Goal: Task Accomplishment & Management: Complete application form

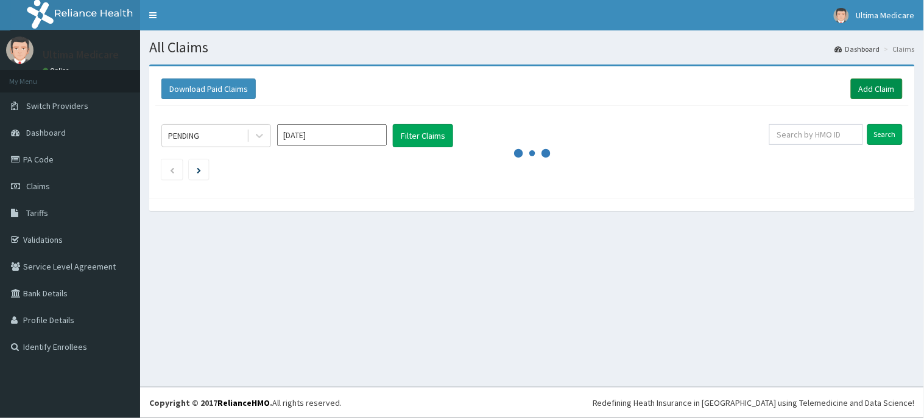
click at [878, 86] on link "Add Claim" at bounding box center [877, 89] width 52 height 21
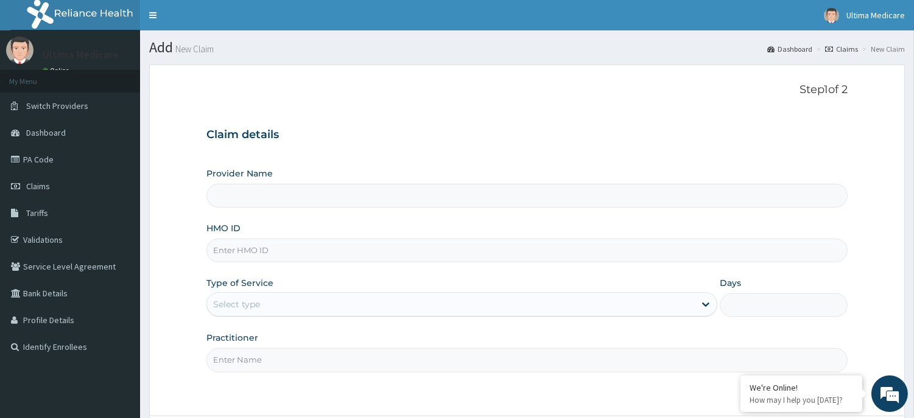
click at [246, 196] on input "Provider Name" at bounding box center [526, 196] width 641 height 24
type input "ULTIMA MEDICARE HOSPITAL"
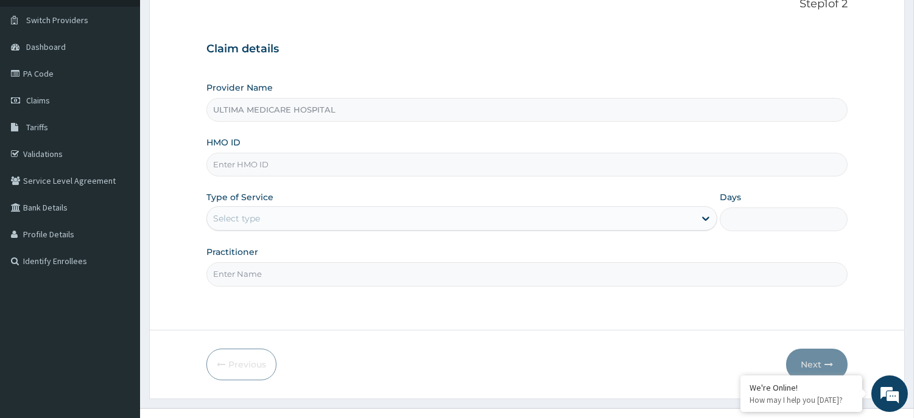
scroll to position [107, 0]
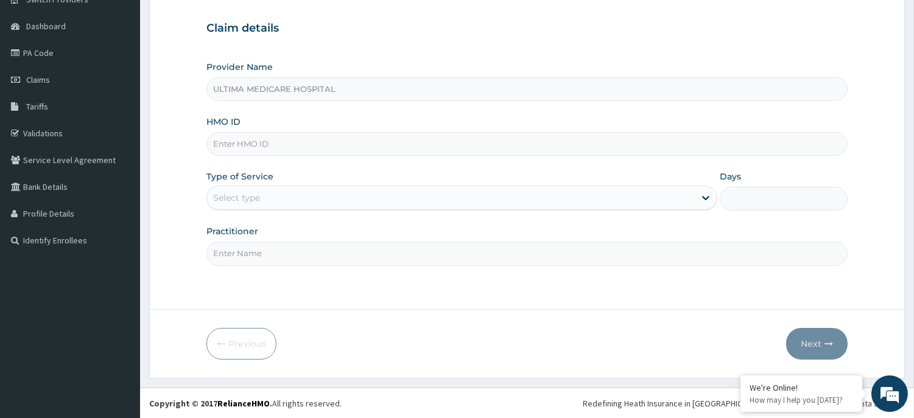
click at [224, 143] on input "HMO ID" at bounding box center [526, 144] width 641 height 24
type input "GCA/10034/A"
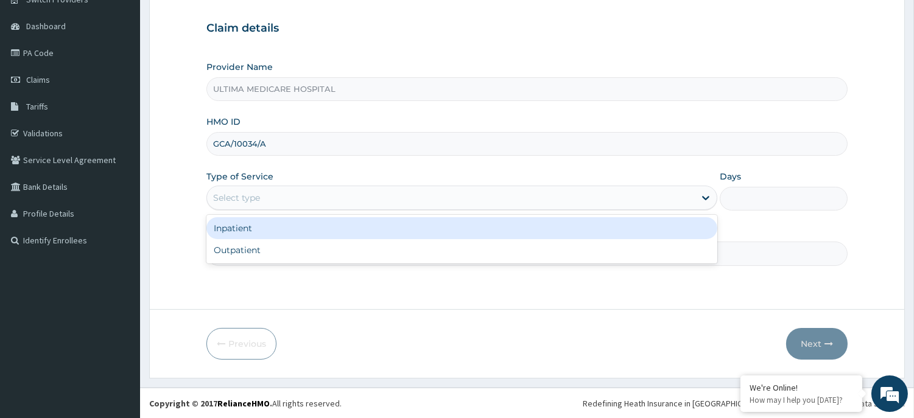
click at [270, 200] on div "Select type" at bounding box center [451, 197] width 488 height 19
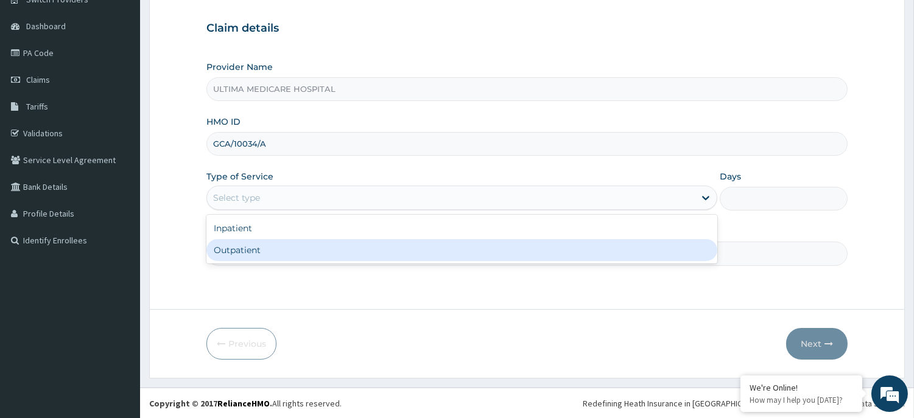
click at [258, 256] on div "Outpatient" at bounding box center [461, 250] width 511 height 22
type input "1"
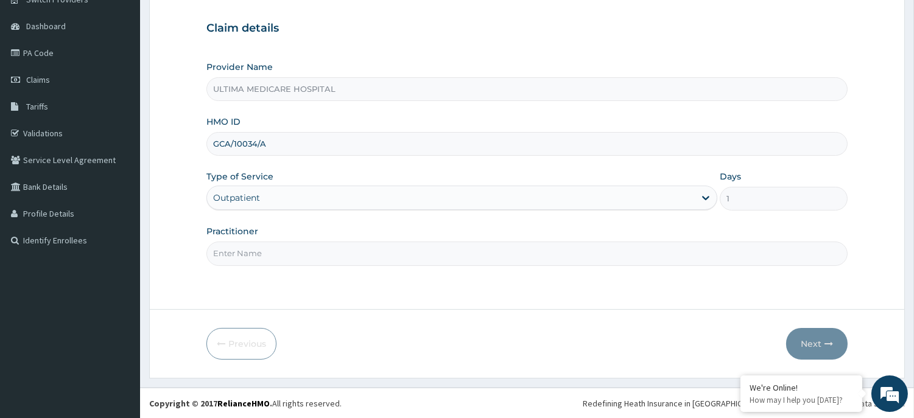
click at [253, 253] on input "Practitioner" at bounding box center [526, 254] width 641 height 24
type input "DR Kenneth"
click at [808, 338] on button "Next" at bounding box center [817, 344] width 62 height 32
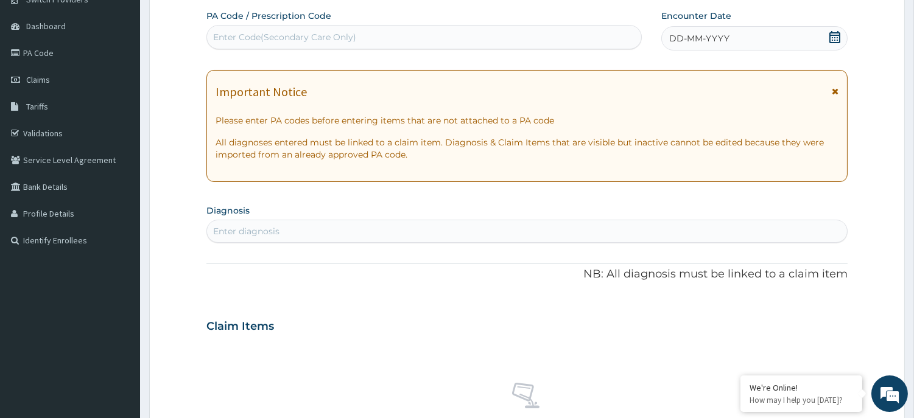
click at [835, 35] on icon at bounding box center [835, 37] width 11 height 12
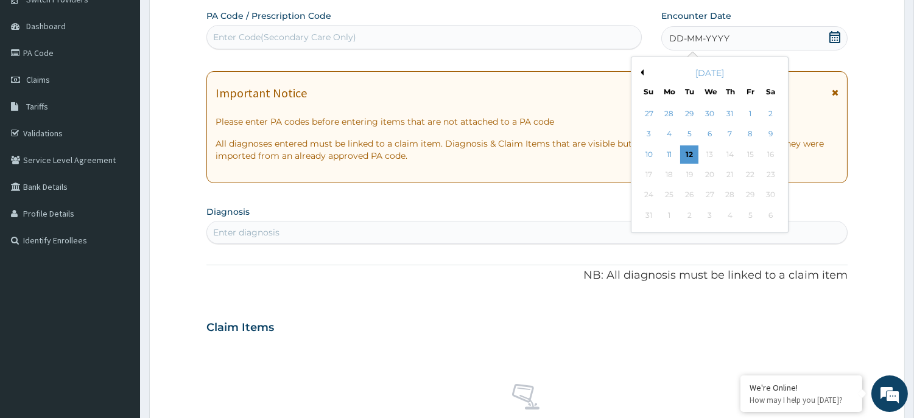
click at [643, 71] on button "Previous Month" at bounding box center [641, 72] width 6 height 6
click at [769, 172] on div "26" at bounding box center [770, 175] width 18 height 18
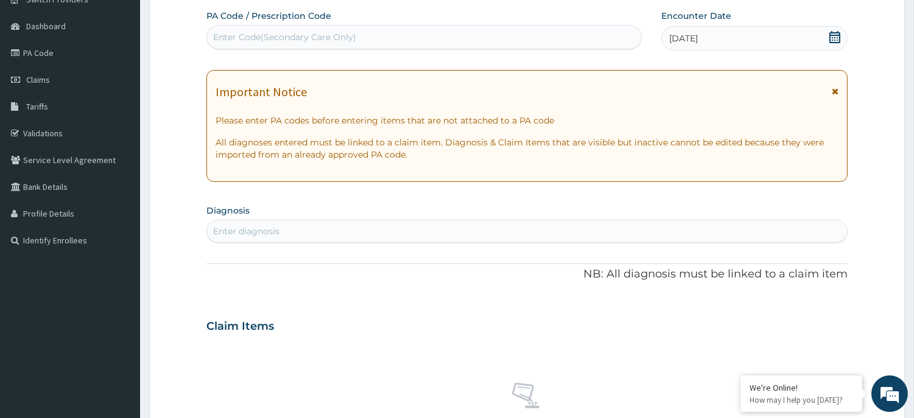
click at [233, 234] on div "Enter diagnosis" at bounding box center [246, 231] width 66 height 12
click at [239, 230] on input "PLAQSM" at bounding box center [232, 231] width 39 height 12
type input "PLASM"
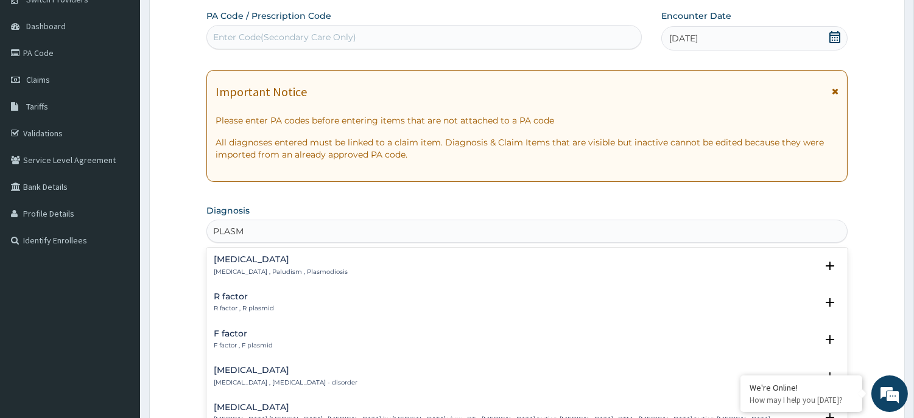
click at [226, 263] on h4 "Malaria" at bounding box center [281, 259] width 134 height 9
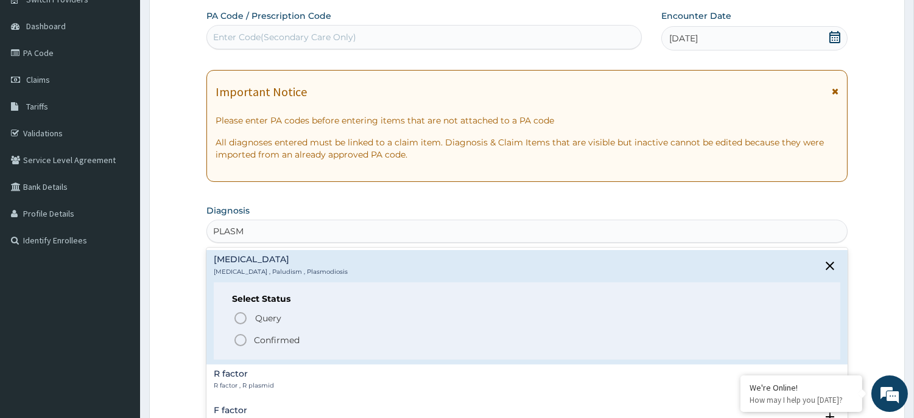
click at [239, 342] on icon "status option filled" at bounding box center [240, 340] width 15 height 15
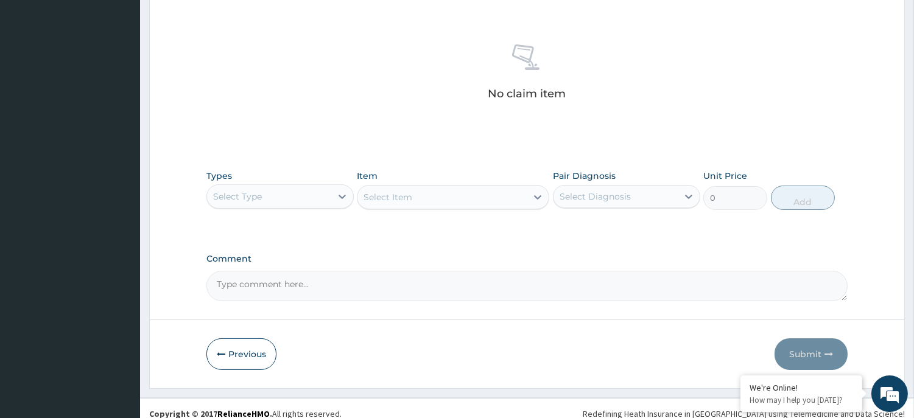
scroll to position [459, 0]
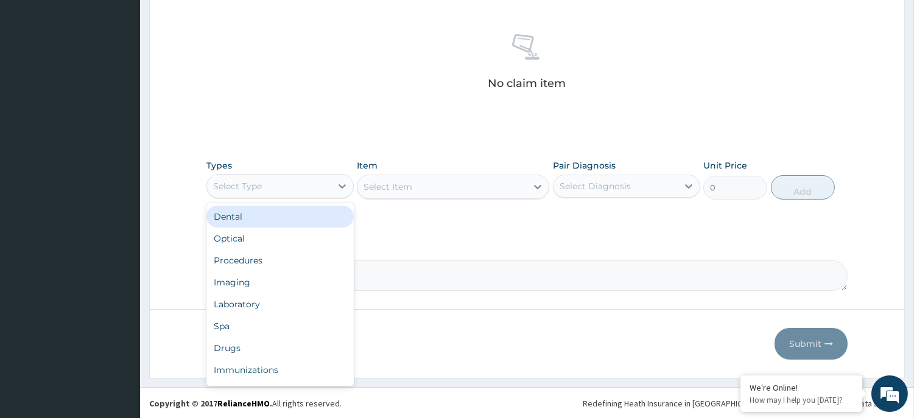
click at [279, 181] on div "Select Type" at bounding box center [269, 186] width 124 height 19
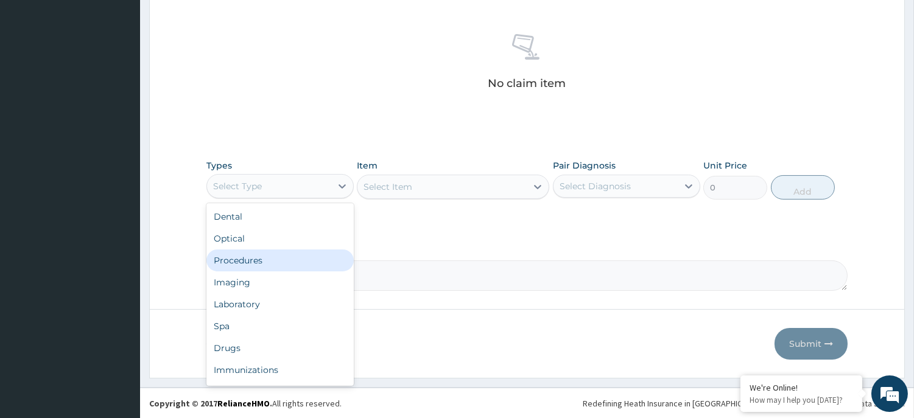
click at [256, 259] on div "Procedures" at bounding box center [279, 261] width 147 height 22
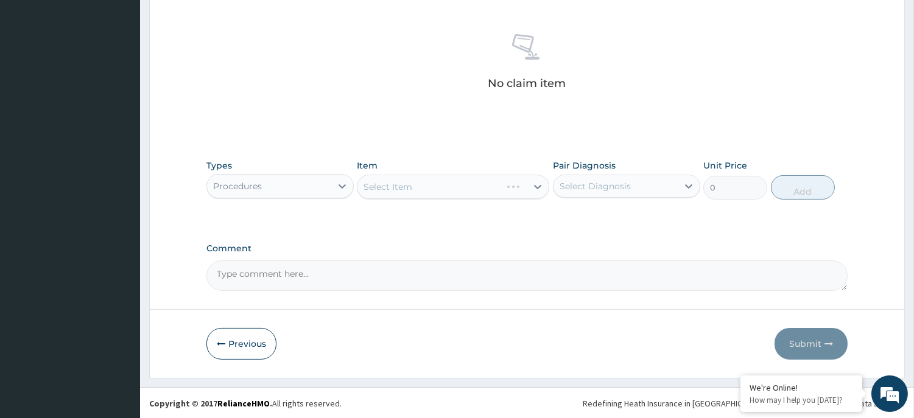
click at [409, 183] on div "Select Item" at bounding box center [453, 187] width 192 height 24
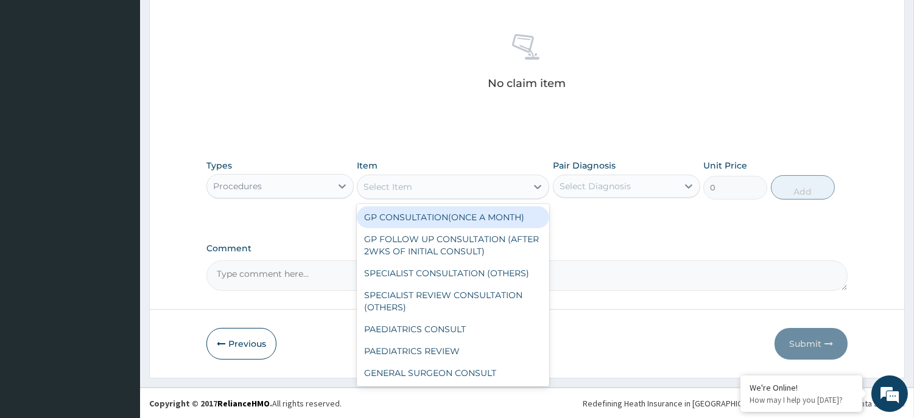
click at [468, 190] on div "Select Item" at bounding box center [442, 186] width 169 height 19
click at [455, 217] on div "GP CONSULTATION(ONCE A MONTH)" at bounding box center [453, 217] width 192 height 22
type input "2500"
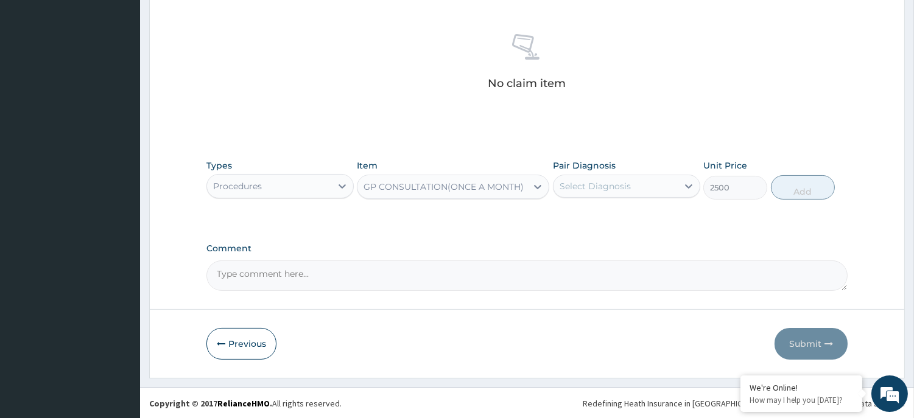
click at [611, 185] on div "Select Diagnosis" at bounding box center [595, 186] width 71 height 12
click at [606, 216] on div "Malaria" at bounding box center [626, 217] width 147 height 25
checkbox input "true"
click at [804, 188] on button "Add" at bounding box center [803, 187] width 64 height 24
type input "0"
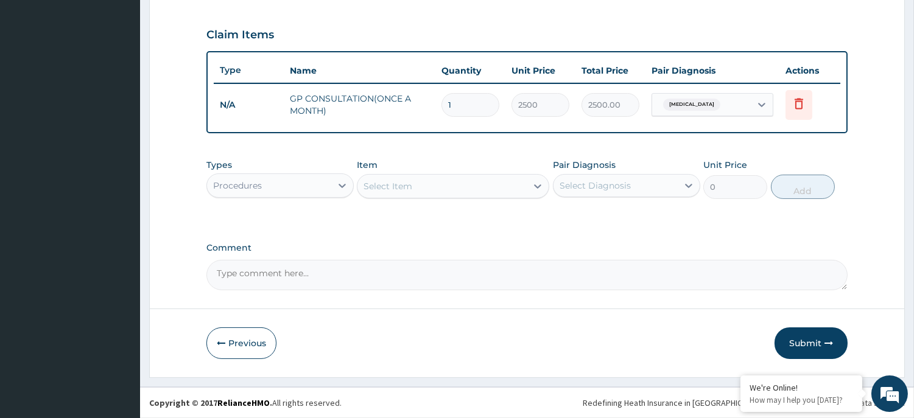
scroll to position [400, 0]
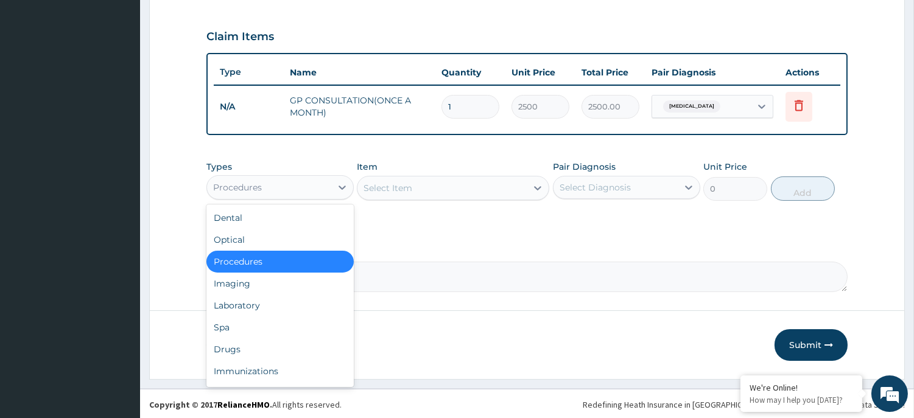
click at [247, 186] on div "Procedures" at bounding box center [237, 188] width 49 height 12
click at [240, 303] on div "Laboratory" at bounding box center [279, 306] width 147 height 22
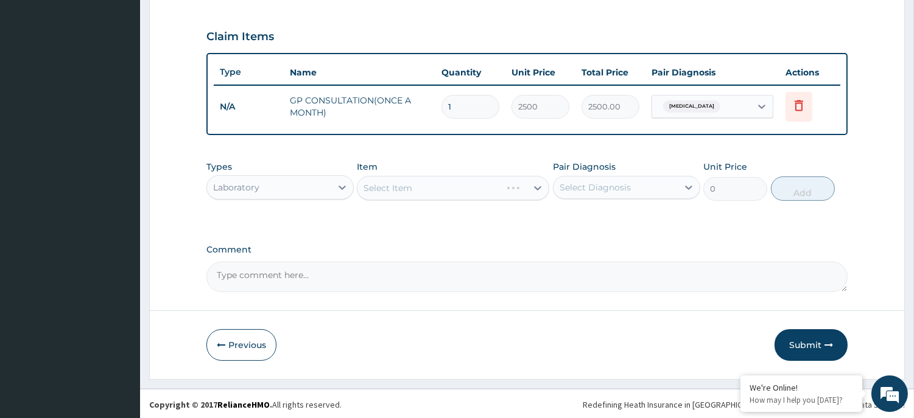
click at [392, 185] on div "Select Item" at bounding box center [453, 188] width 192 height 24
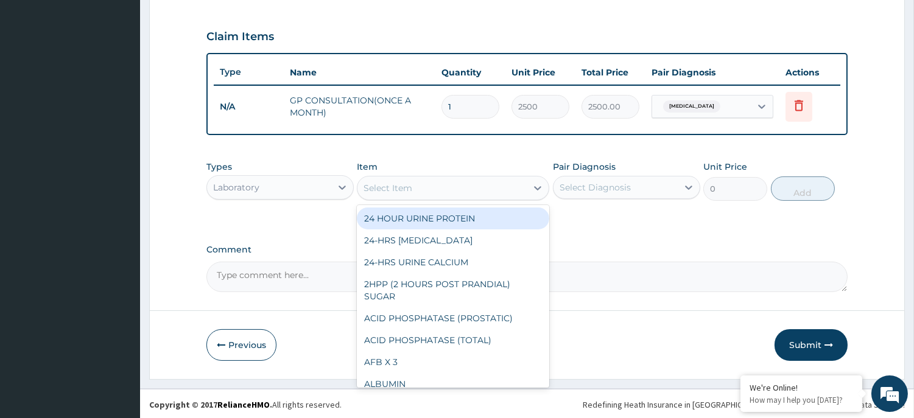
click at [412, 183] on div "Select Item" at bounding box center [388, 188] width 49 height 12
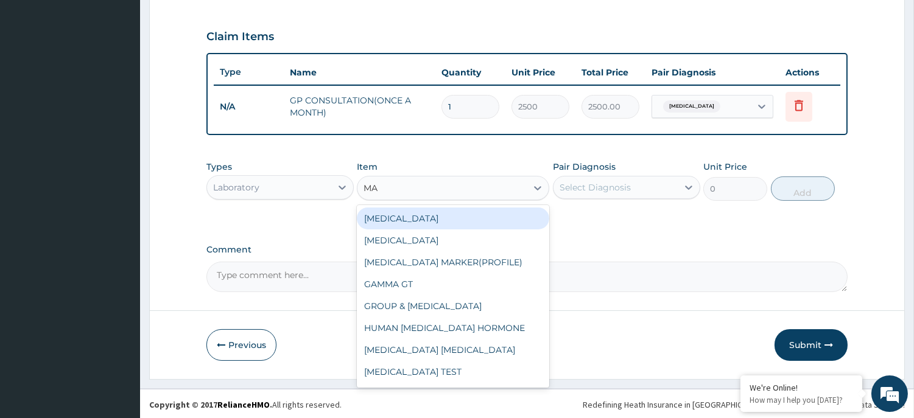
type input "MAL"
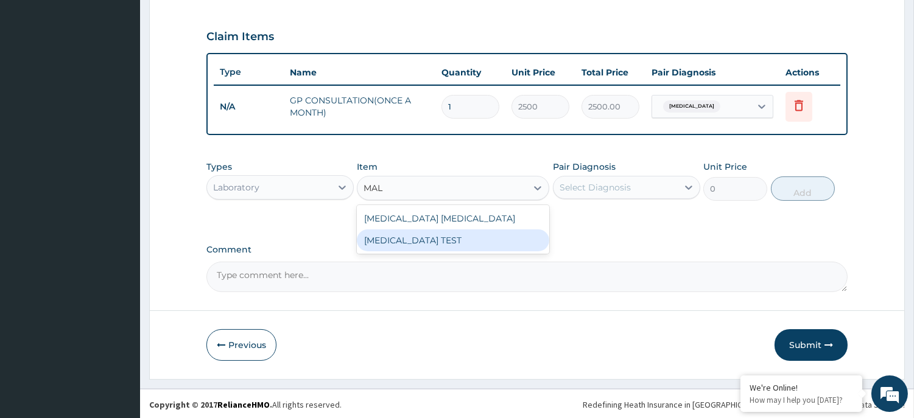
click at [415, 241] on div "MALARIA TEST" at bounding box center [453, 241] width 192 height 22
type input "1500"
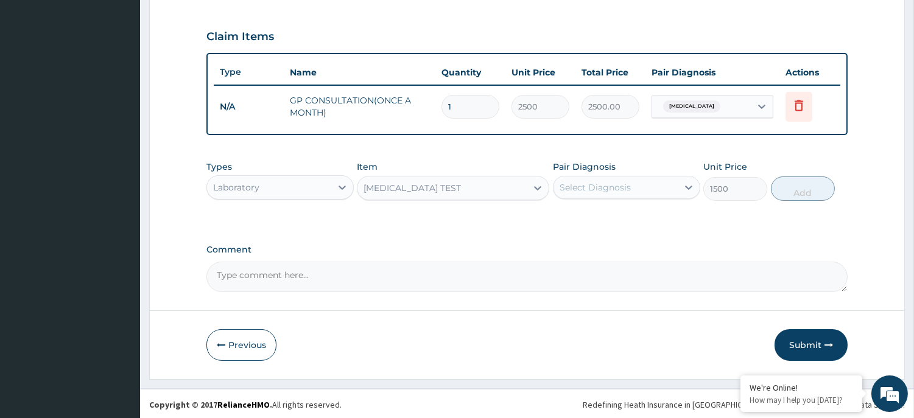
click at [586, 183] on div "Select Diagnosis" at bounding box center [595, 188] width 71 height 12
click at [591, 218] on label "Malaria" at bounding box center [611, 217] width 76 height 12
checkbox input "true"
click at [805, 191] on button "Add" at bounding box center [803, 189] width 64 height 24
type input "0"
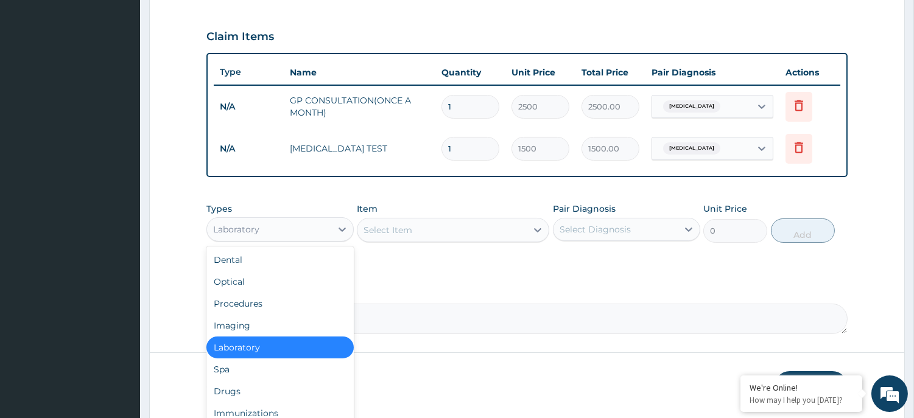
click at [285, 233] on div "Laboratory" at bounding box center [269, 229] width 124 height 19
click at [236, 394] on div "Drugs" at bounding box center [279, 392] width 147 height 22
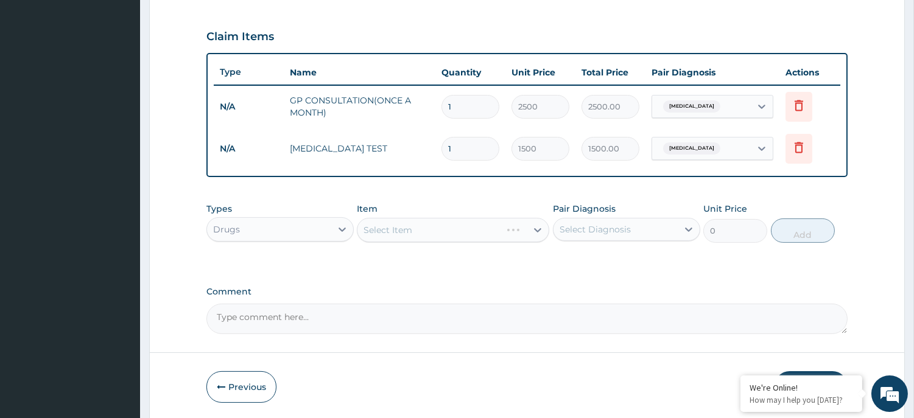
click at [393, 227] on div "Select Item" at bounding box center [453, 230] width 192 height 24
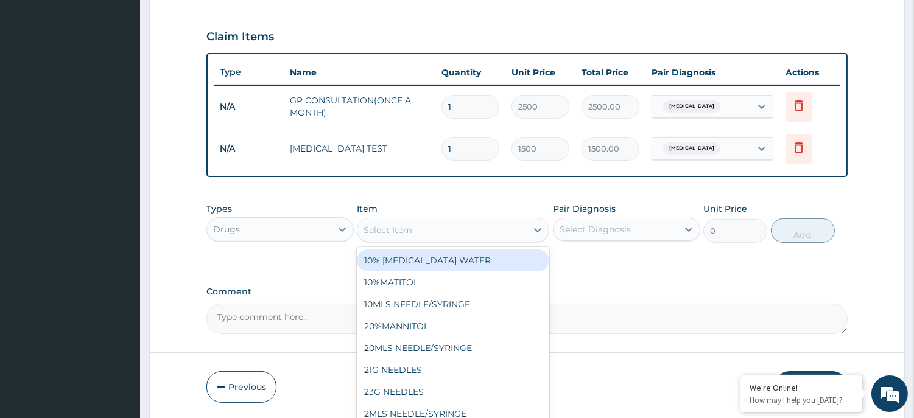
click at [412, 230] on div "Select Item" at bounding box center [442, 229] width 169 height 19
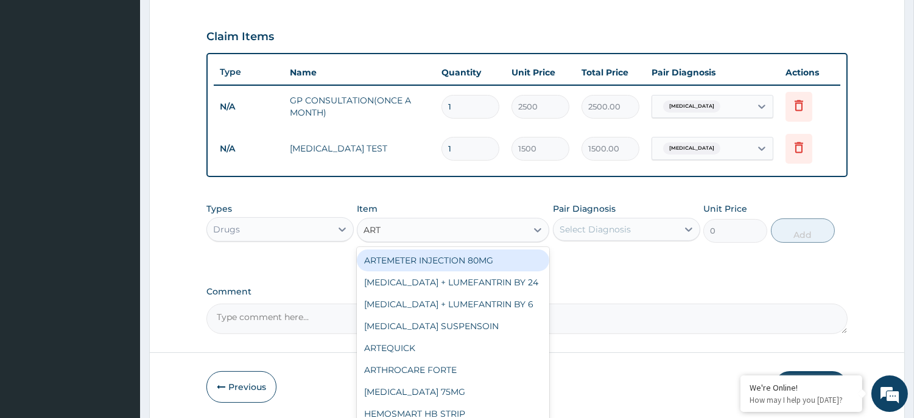
type input "ARTE"
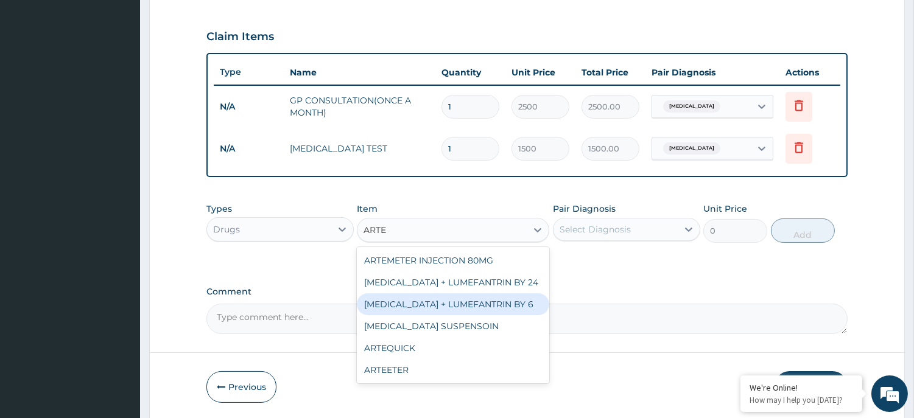
click at [440, 301] on div "ARTEMETHER + LUMEFANTRIN BY 6" at bounding box center [453, 305] width 192 height 22
type input "2100"
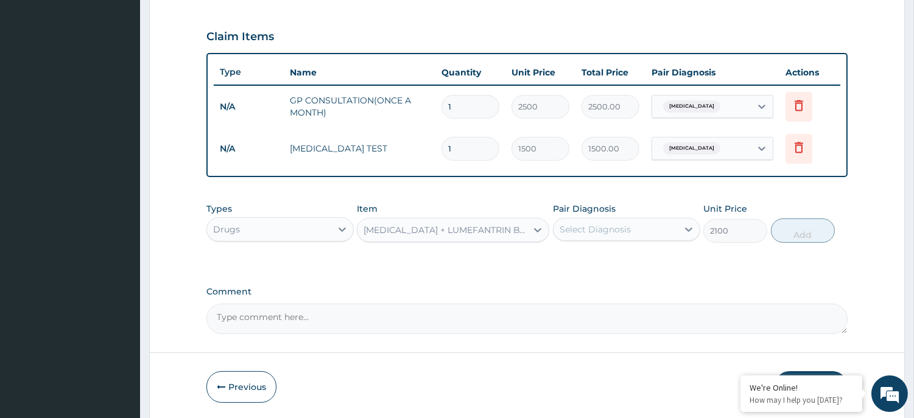
click at [641, 220] on div "Select Diagnosis" at bounding box center [616, 229] width 124 height 19
click at [619, 258] on div "Malaria" at bounding box center [626, 261] width 147 height 25
checkbox input "true"
click at [810, 231] on button "Add" at bounding box center [803, 231] width 64 height 24
type input "0"
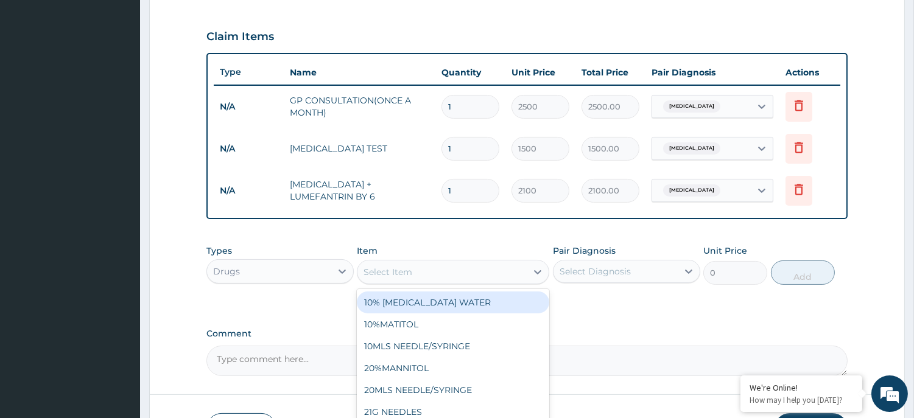
click at [466, 273] on div "Select Item" at bounding box center [442, 272] width 169 height 19
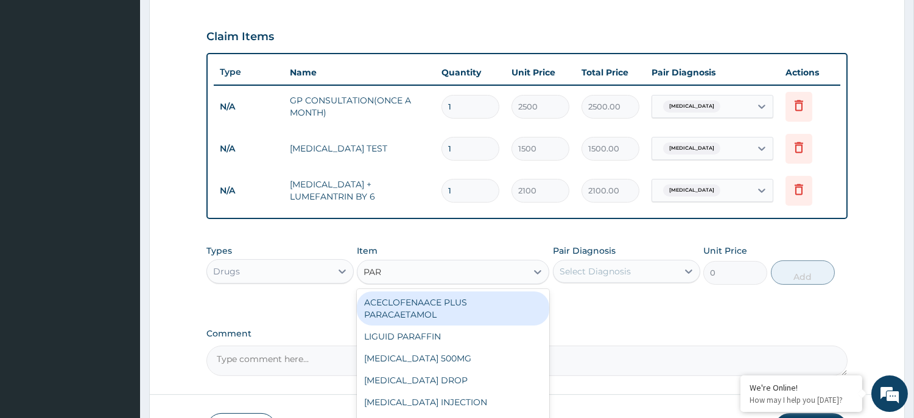
type input "PARA"
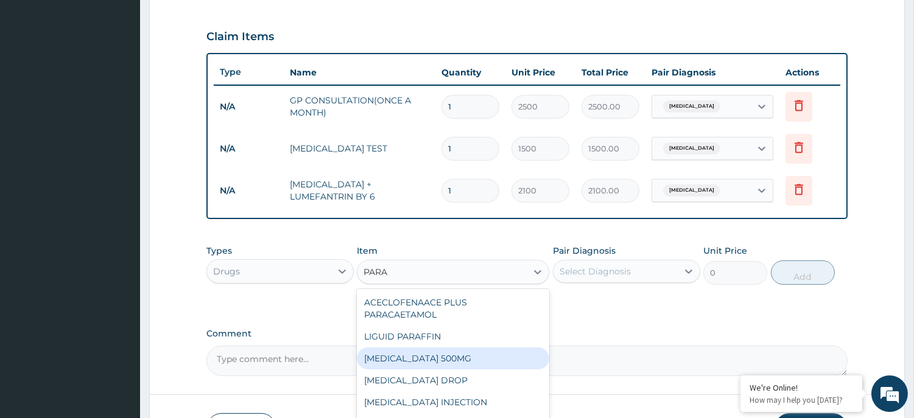
click at [423, 353] on div "PARACETAMOL 500MG" at bounding box center [453, 359] width 192 height 22
type input "30"
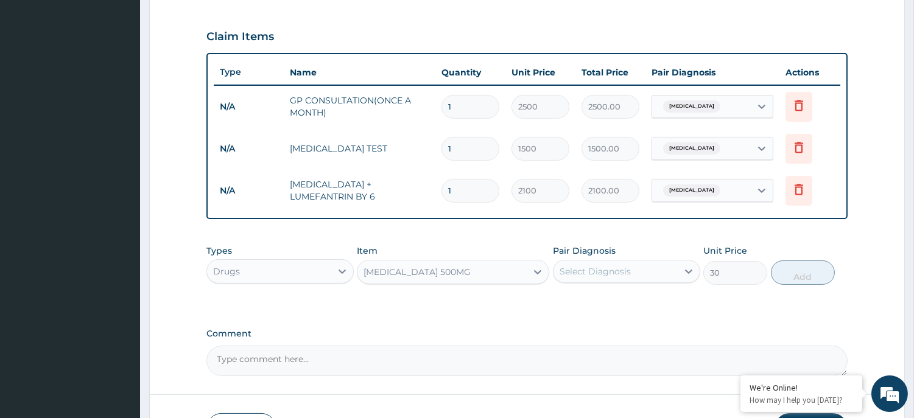
click at [626, 269] on div "Select Diagnosis" at bounding box center [595, 272] width 71 height 12
drag, startPoint x: 612, startPoint y: 300, endPoint x: 624, endPoint y: 300, distance: 12.2
click at [613, 300] on div "Malaria" at bounding box center [626, 303] width 147 height 25
checkbox input "true"
click at [797, 269] on button "Add" at bounding box center [803, 273] width 64 height 24
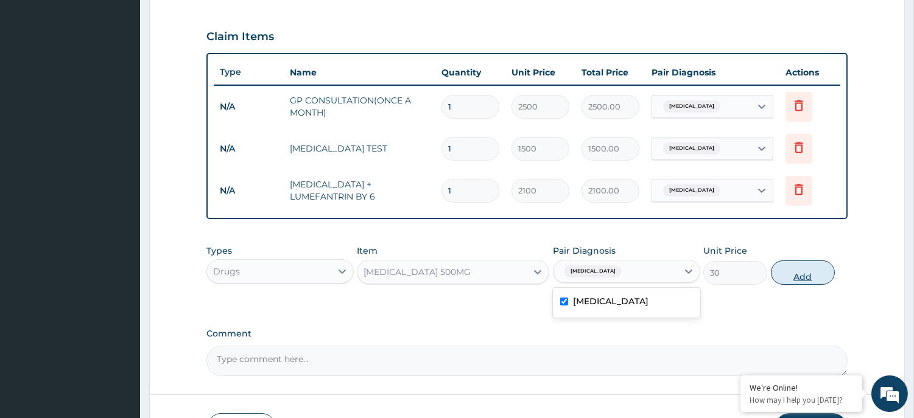
type input "0"
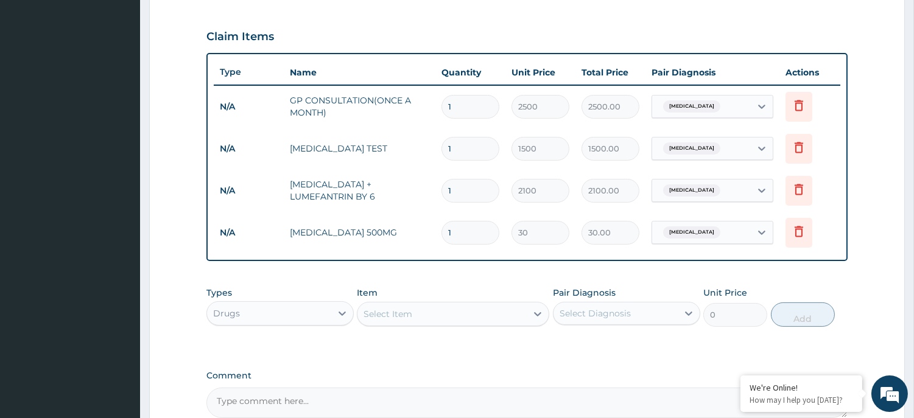
type input "18"
type input "540.00"
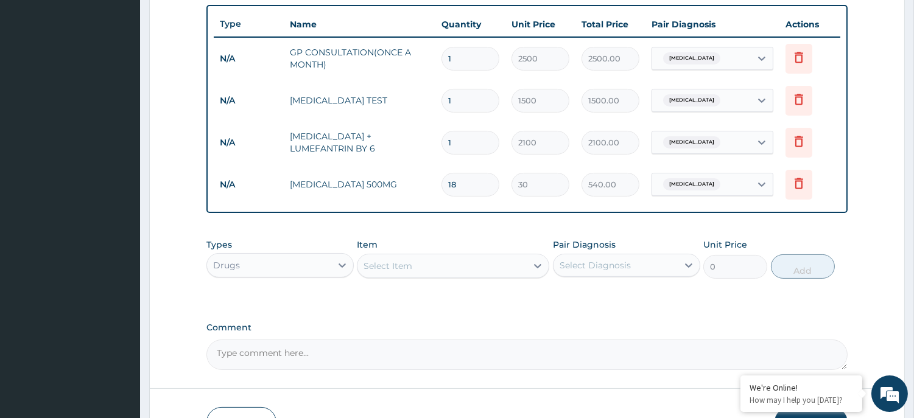
scroll to position [527, 0]
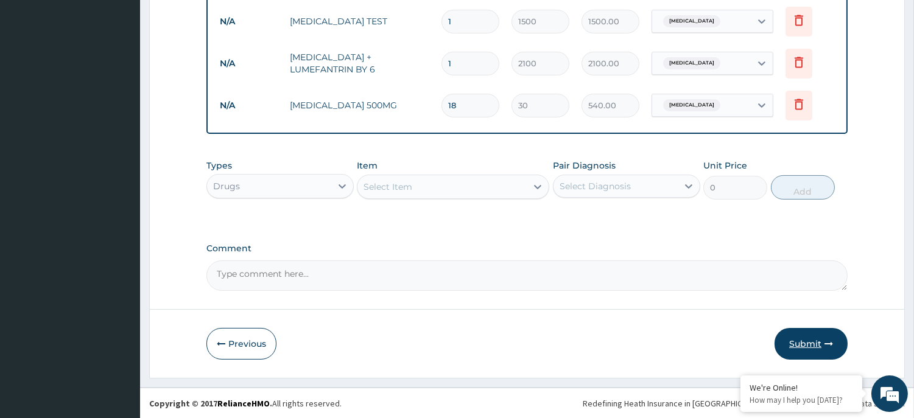
type input "18"
click at [808, 340] on button "Submit" at bounding box center [811, 344] width 73 height 32
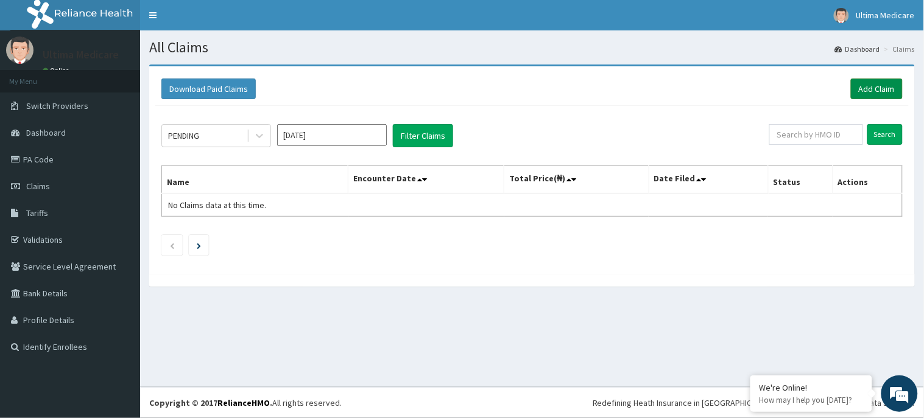
click at [872, 86] on link "Add Claim" at bounding box center [877, 89] width 52 height 21
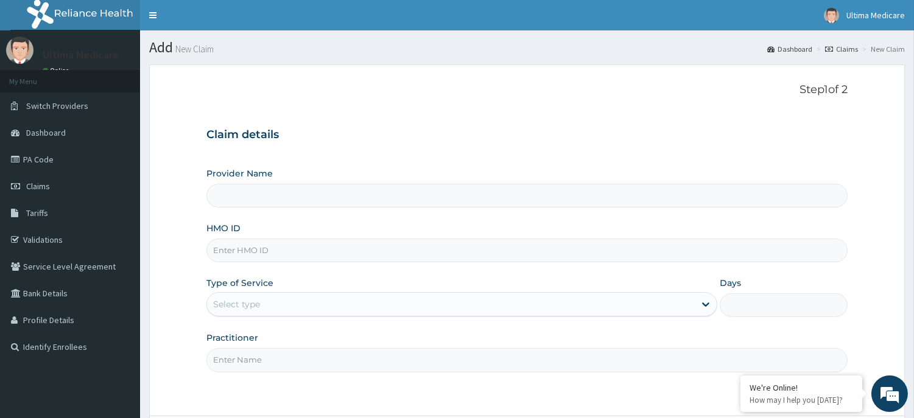
type input "ULTIMA MEDICARE HOSPITAL"
click at [267, 245] on input "HMO ID" at bounding box center [526, 251] width 641 height 24
type input "NBC/10599C"
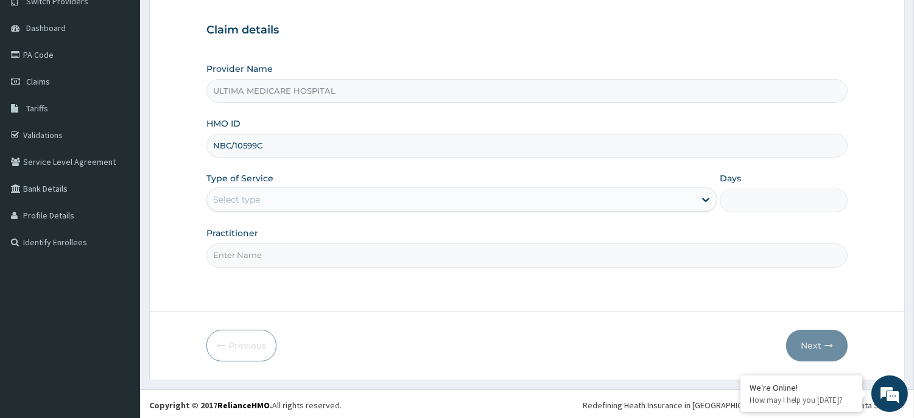
scroll to position [107, 0]
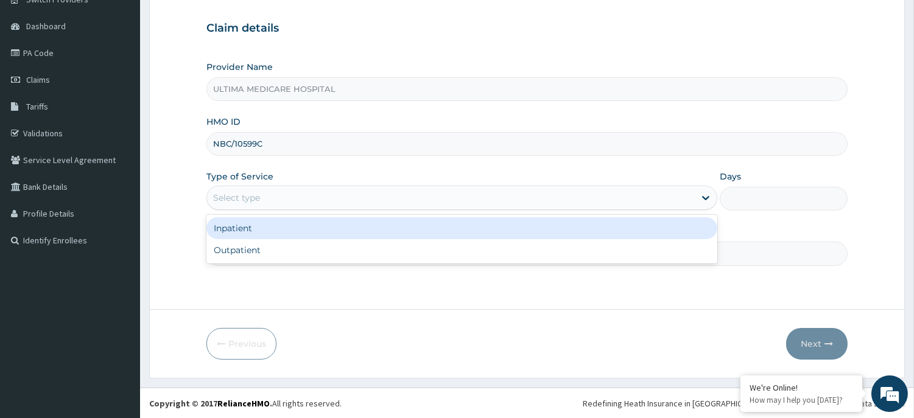
click at [242, 197] on div "Select type" at bounding box center [236, 198] width 47 height 12
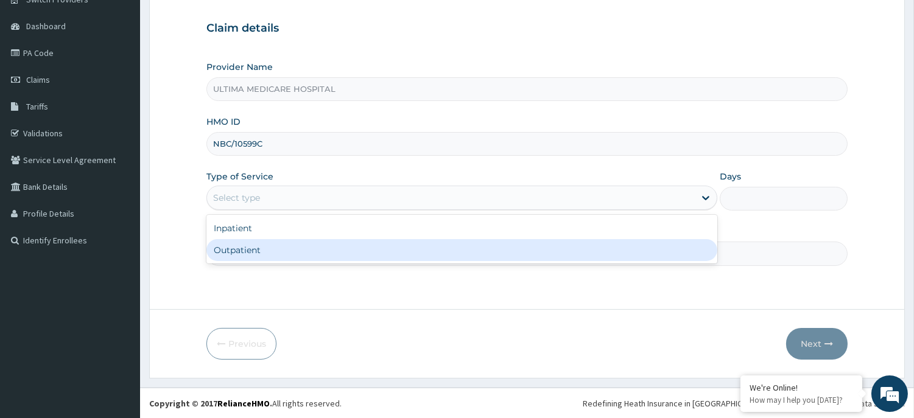
click at [247, 247] on div "Outpatient" at bounding box center [461, 250] width 511 height 22
type input "1"
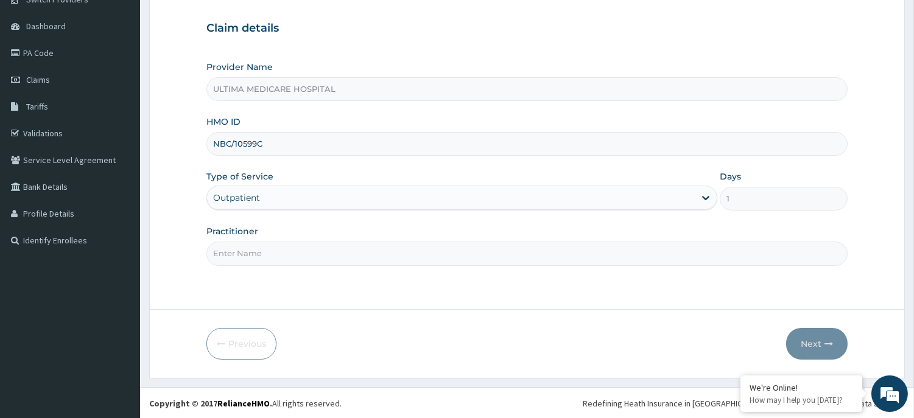
click at [249, 254] on input "Practitioner" at bounding box center [526, 254] width 641 height 24
type input "Dr. Vivian Nwosu"
click at [820, 337] on button "Next" at bounding box center [817, 344] width 62 height 32
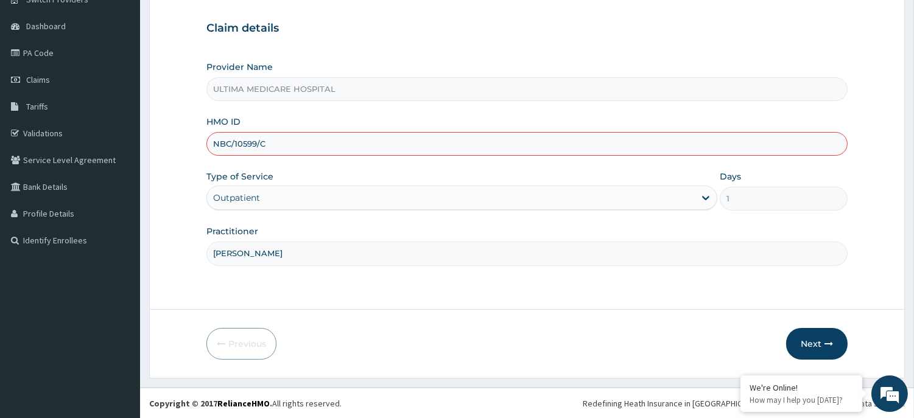
type input "NBC/10599/C"
click at [515, 51] on div "Claim details Provider Name ULTIMA MEDICARE HOSPITAL HMO ID NBC/10599/C Type of…" at bounding box center [526, 138] width 641 height 256
click at [814, 336] on button "Next" at bounding box center [817, 344] width 62 height 32
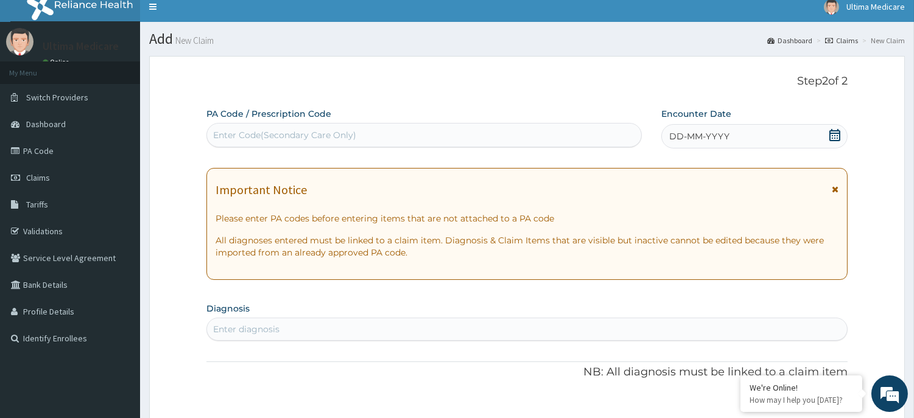
scroll to position [0, 0]
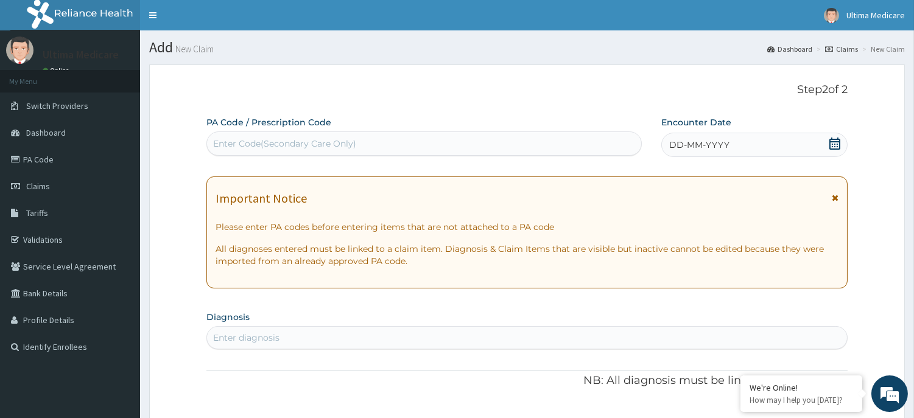
click at [833, 141] on icon at bounding box center [835, 144] width 12 height 12
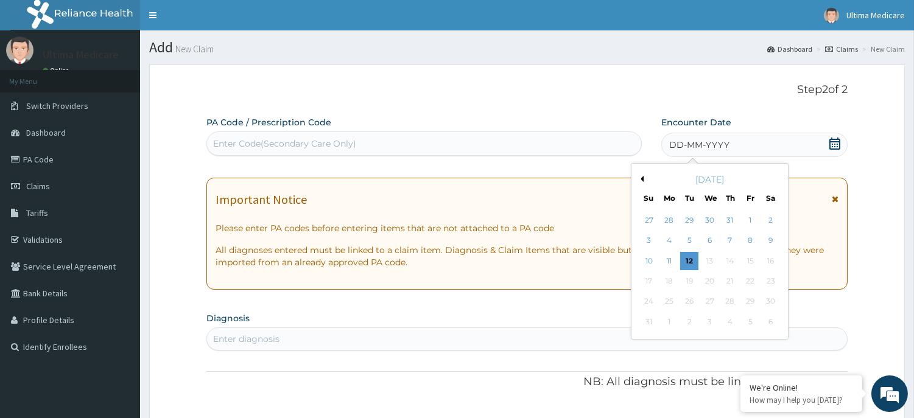
click at [643, 177] on button "Previous Month" at bounding box center [641, 179] width 6 height 6
click at [688, 300] on div "29" at bounding box center [689, 302] width 18 height 18
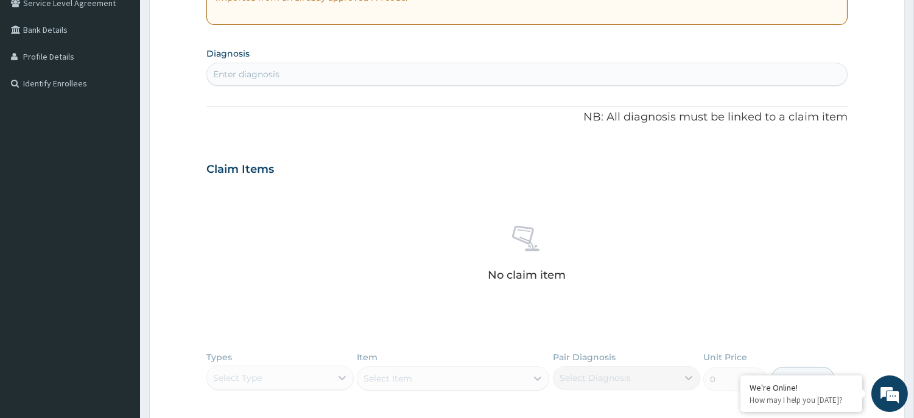
scroll to position [270, 0]
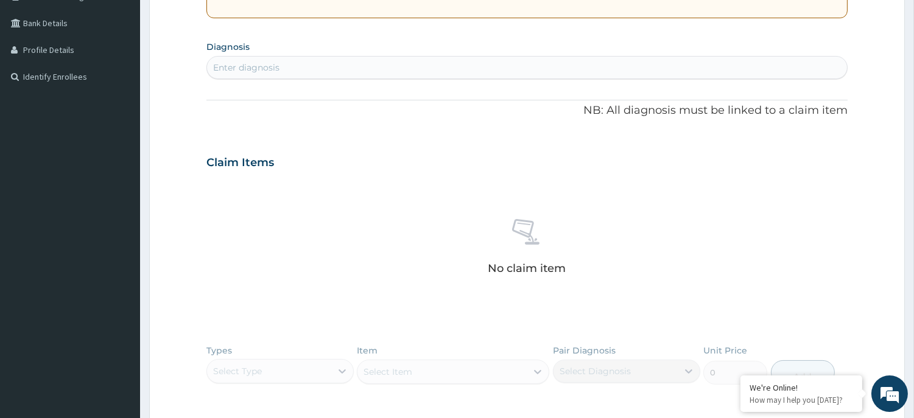
click at [248, 62] on div "Enter diagnosis" at bounding box center [246, 68] width 66 height 12
type input "PLASM"
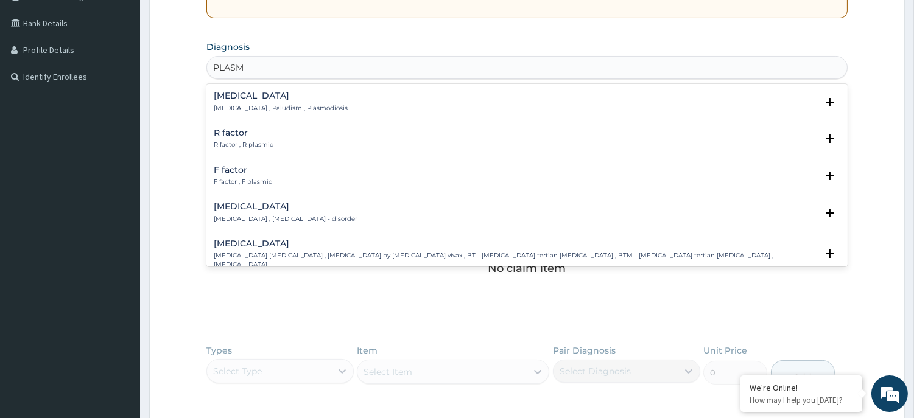
click at [245, 104] on p "Malaria , Paludism , Plasmodiosis" at bounding box center [281, 108] width 134 height 9
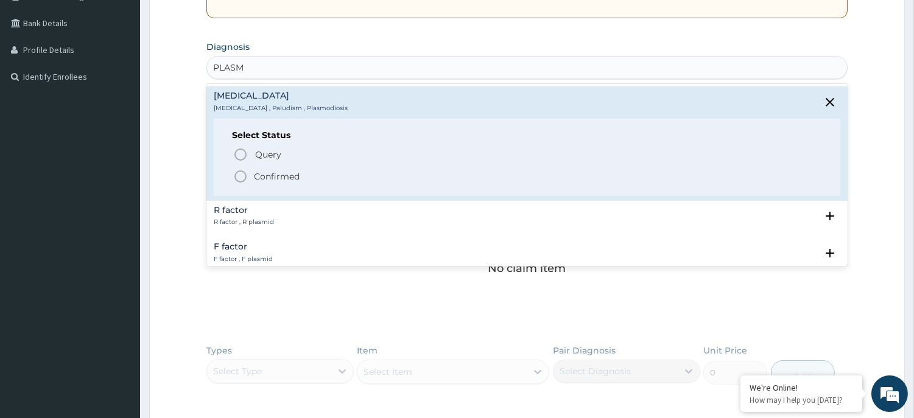
click at [241, 177] on icon "status option filled" at bounding box center [240, 176] width 15 height 15
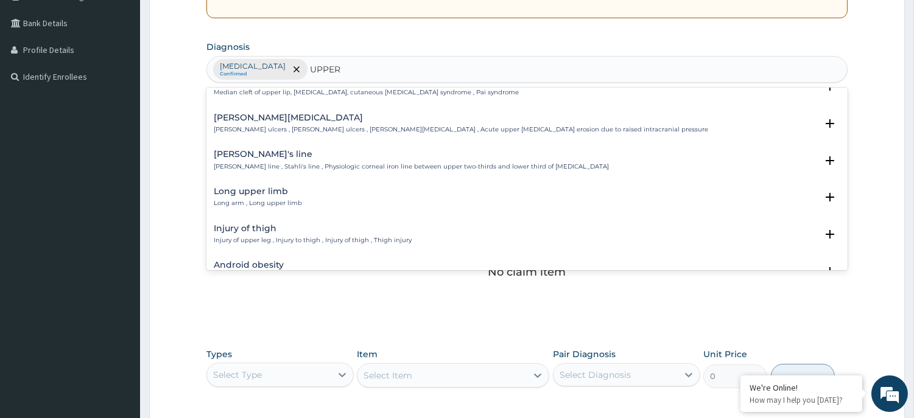
scroll to position [0, 0]
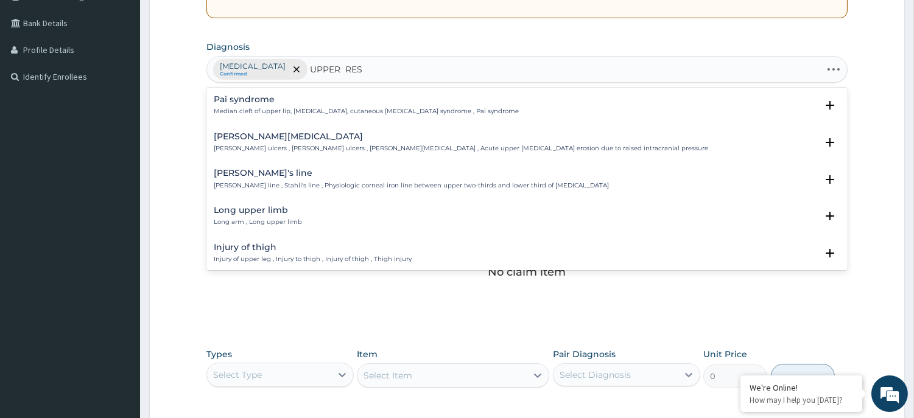
type input "UPPER RESP"
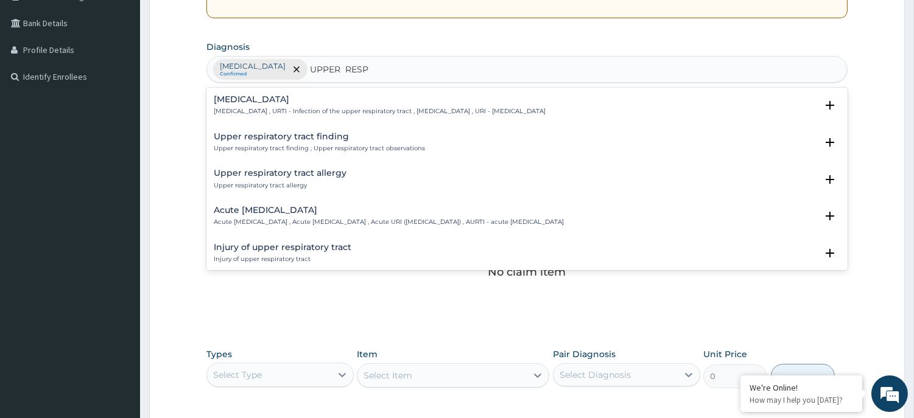
click at [287, 216] on div "Acute upper respiratory infection Acute upper respiratory infection , Acute upp…" at bounding box center [389, 216] width 350 height 21
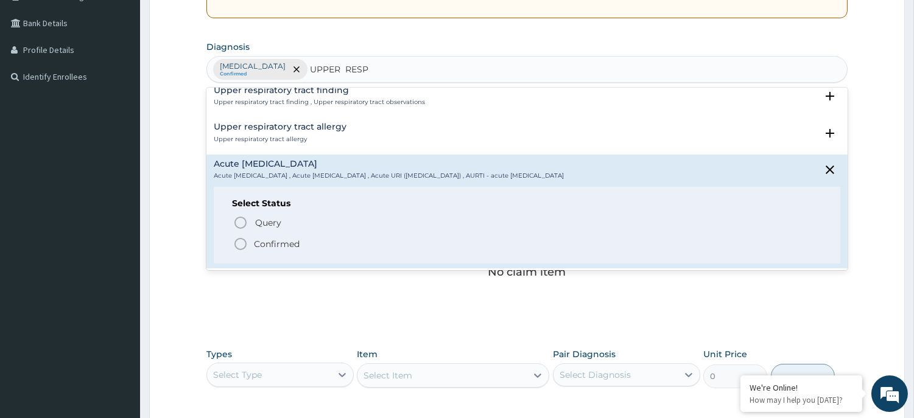
scroll to position [68, 0]
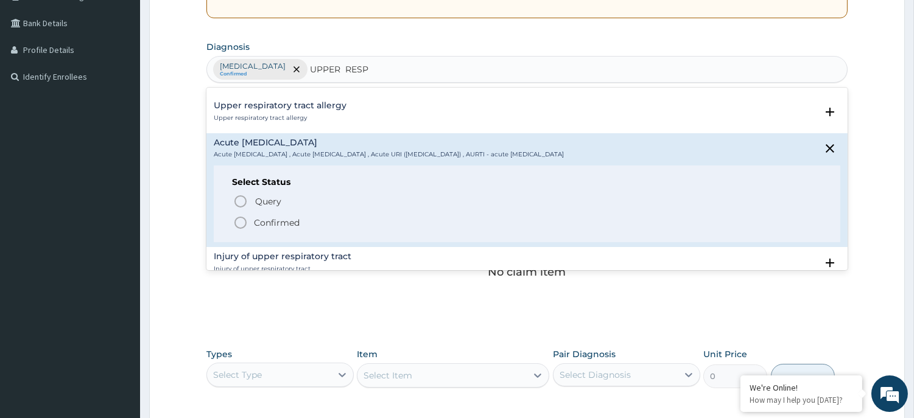
click at [244, 224] on icon "status option filled" at bounding box center [240, 223] width 15 height 15
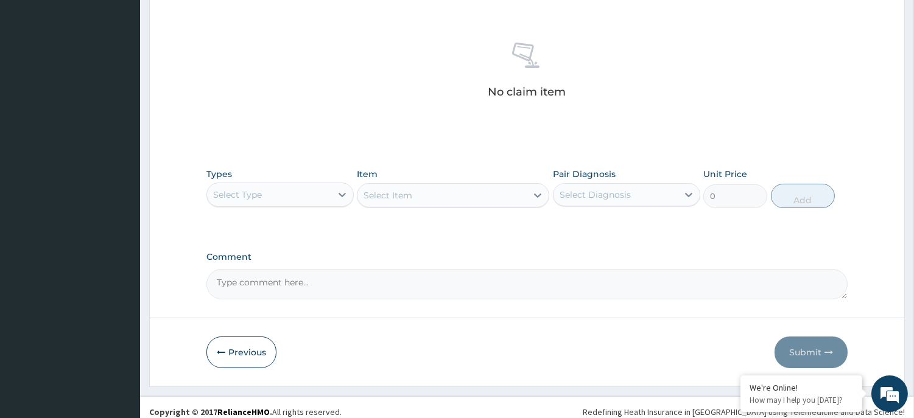
scroll to position [459, 0]
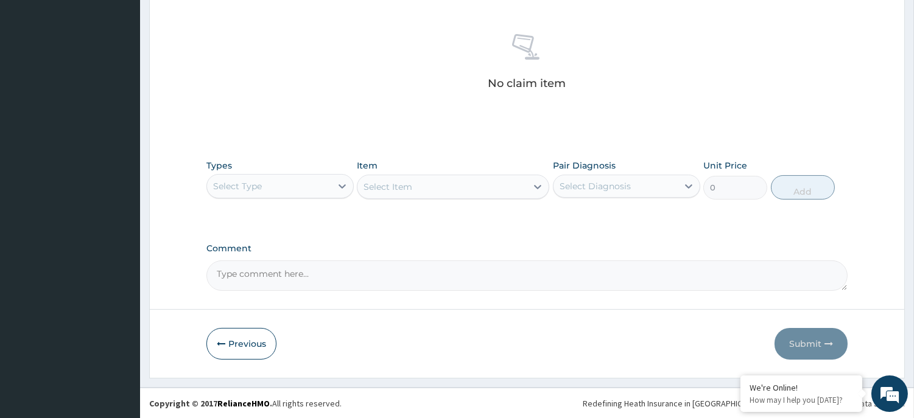
click at [303, 186] on div "Select Type" at bounding box center [269, 186] width 124 height 19
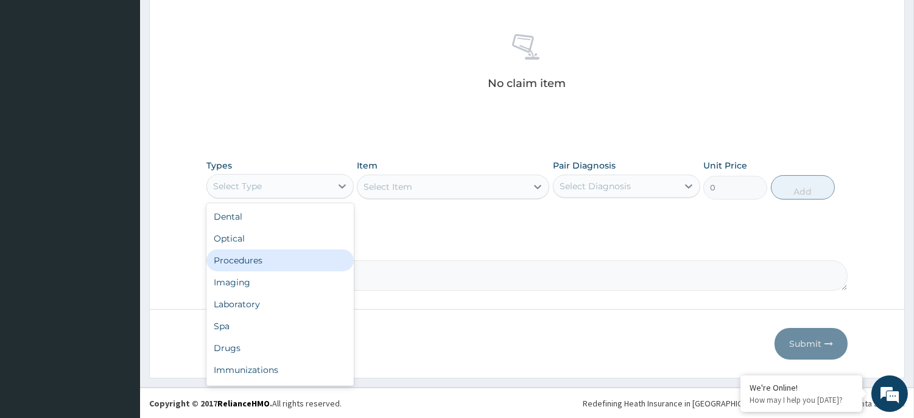
click at [261, 263] on div "Procedures" at bounding box center [279, 261] width 147 height 22
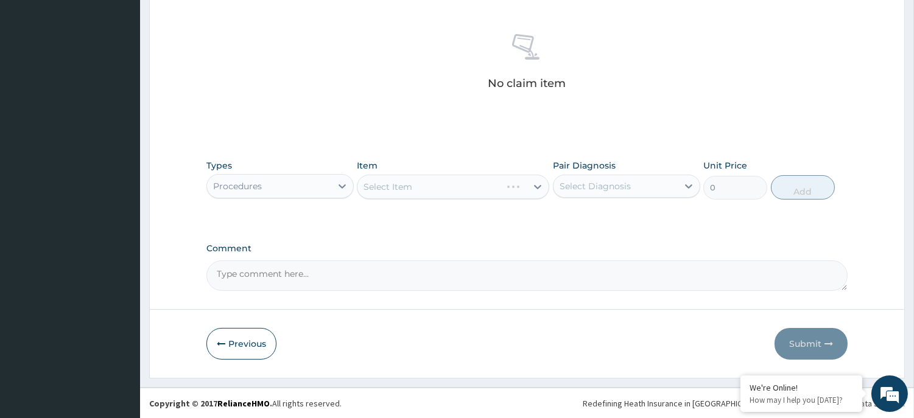
click at [401, 185] on div "Select Item" at bounding box center [453, 187] width 192 height 24
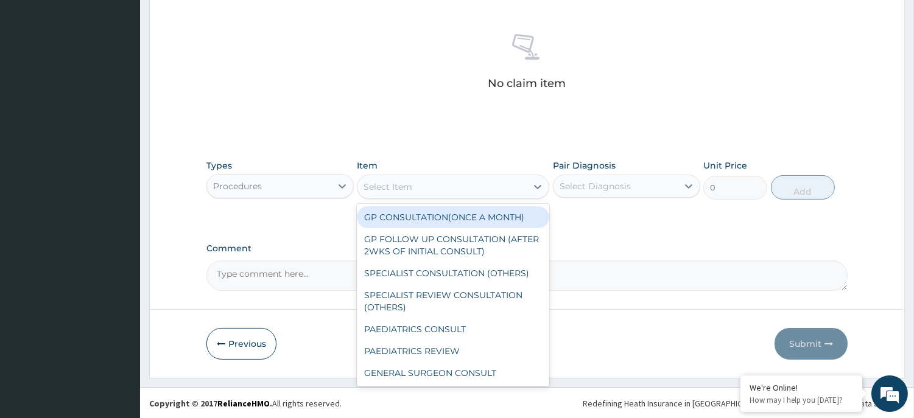
click at [400, 185] on div "Select Item" at bounding box center [388, 187] width 49 height 12
click at [403, 215] on div "GP CONSULTATION(ONCE A MONTH)" at bounding box center [453, 217] width 192 height 22
type input "2500"
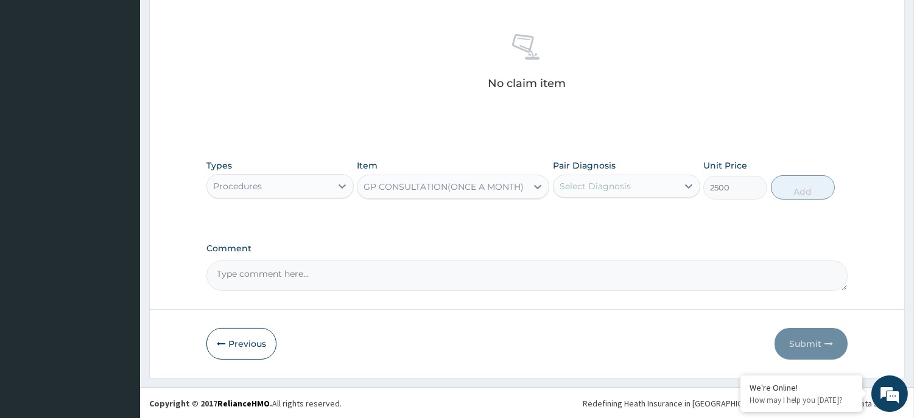
click at [603, 180] on div "Select Diagnosis" at bounding box center [595, 186] width 71 height 12
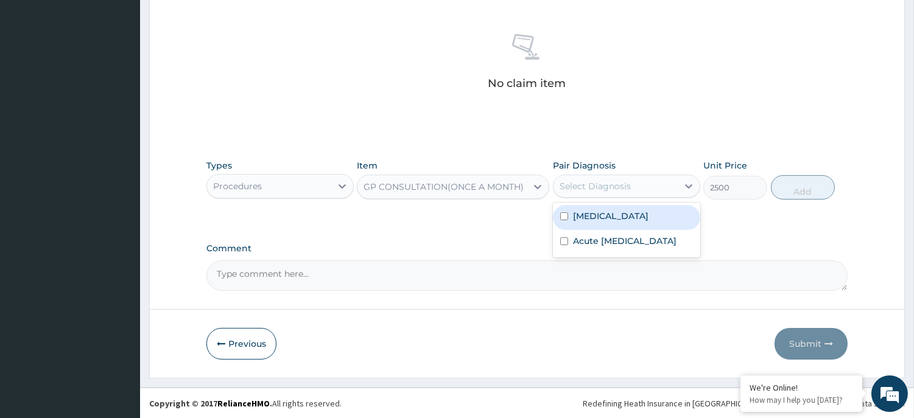
click at [594, 215] on label "Malaria" at bounding box center [611, 216] width 76 height 12
checkbox input "true"
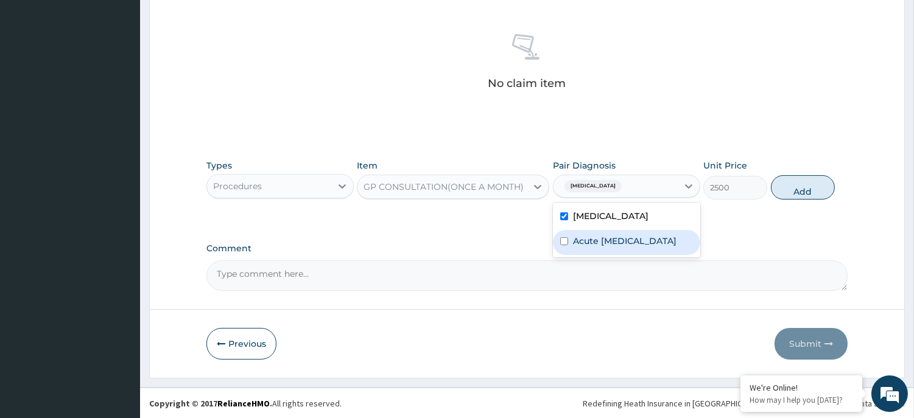
click at [594, 246] on label "Acute upper respiratory infection" at bounding box center [625, 241] width 104 height 12
checkbox input "true"
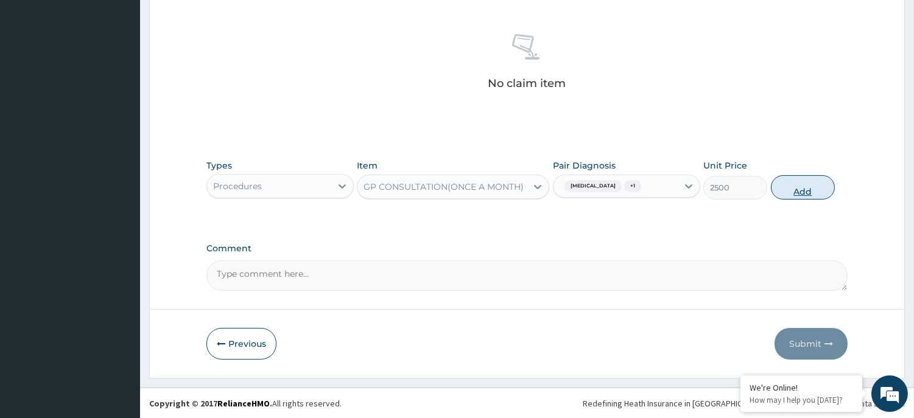
click at [800, 185] on button "Add" at bounding box center [803, 187] width 64 height 24
type input "0"
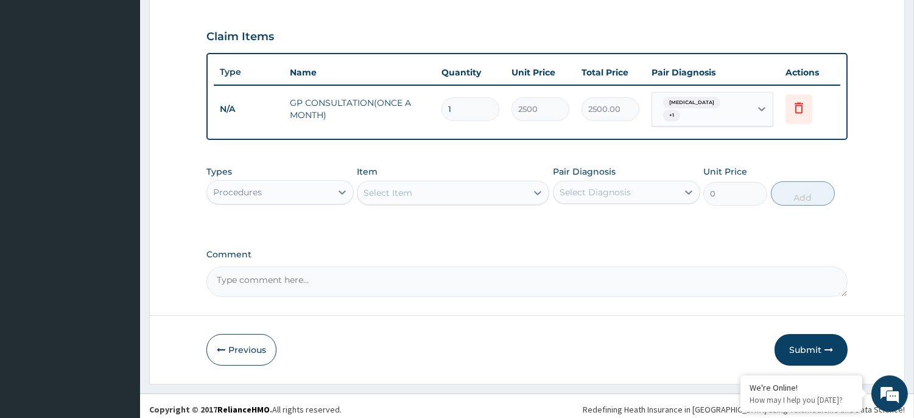
click at [238, 186] on div "Procedures" at bounding box center [237, 192] width 49 height 12
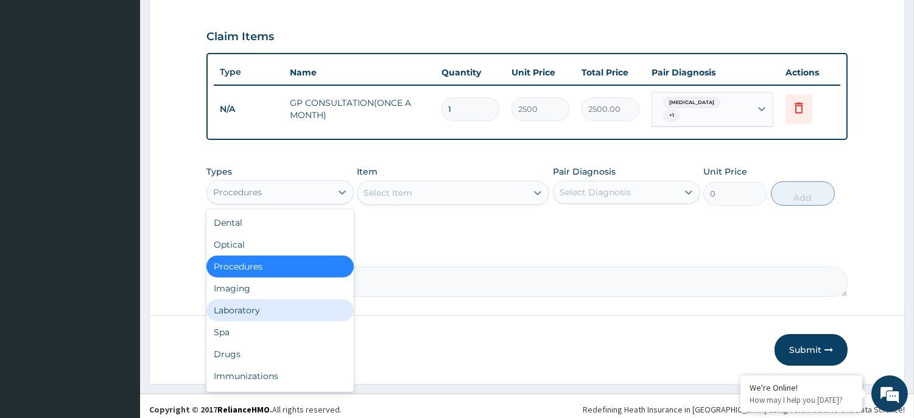
click at [234, 303] on div "Laboratory" at bounding box center [279, 311] width 147 height 22
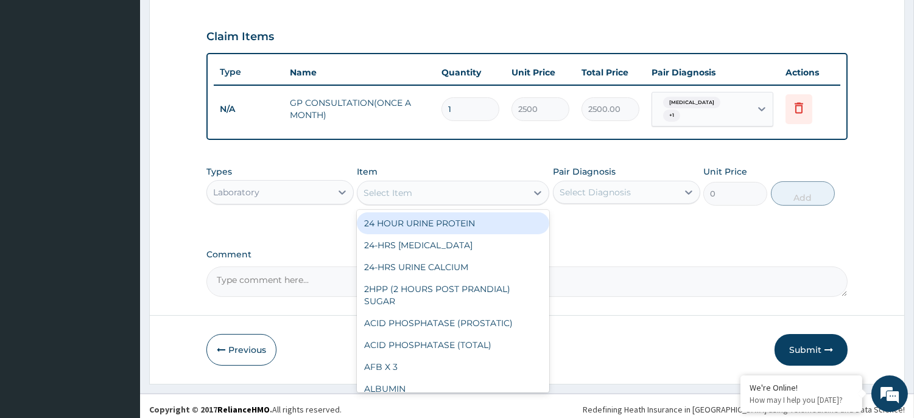
click at [428, 184] on div "Select Item" at bounding box center [442, 192] width 169 height 19
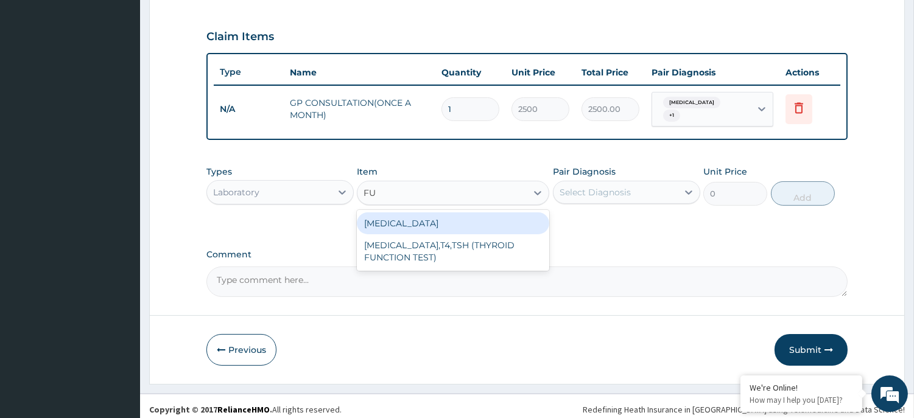
type input "FUL"
click at [417, 216] on div "FULL BLOOD COUNT" at bounding box center [453, 224] width 192 height 22
type input "1750"
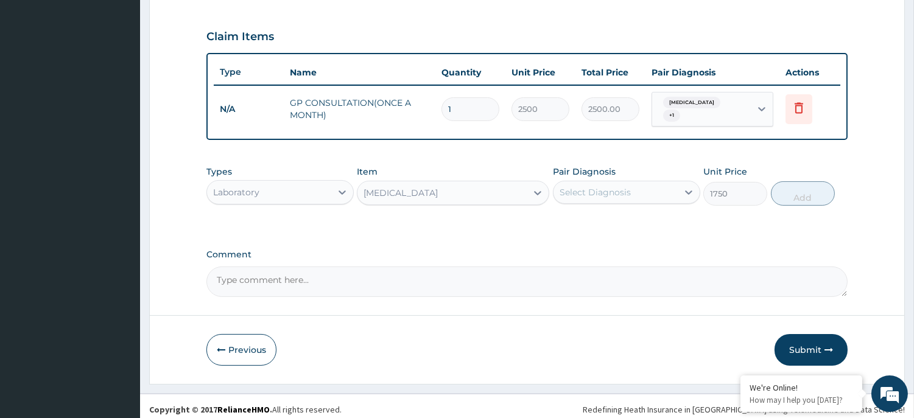
click at [618, 186] on div "Select Diagnosis" at bounding box center [595, 192] width 71 height 12
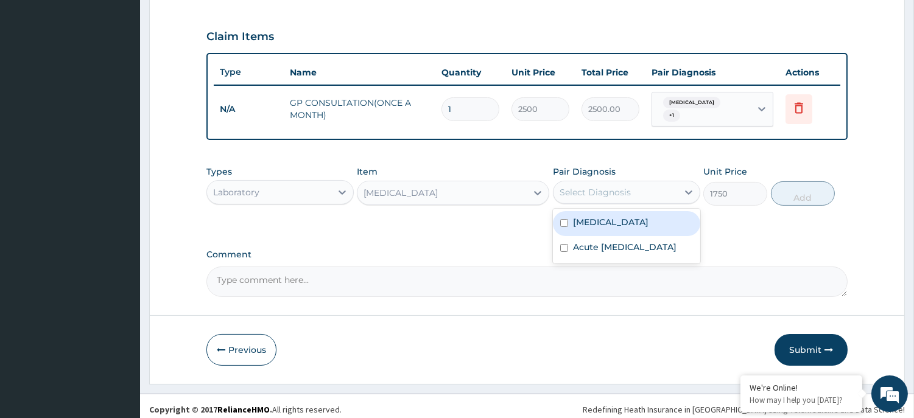
click at [597, 216] on label "Malaria" at bounding box center [611, 222] width 76 height 12
checkbox input "true"
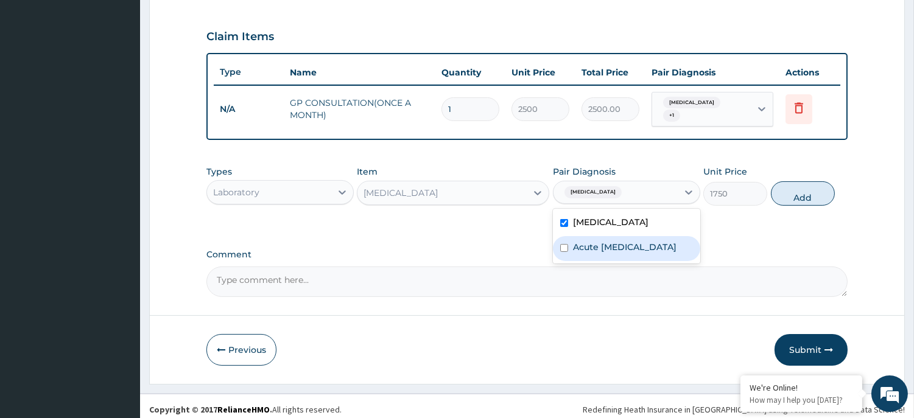
click at [597, 247] on label "Acute upper respiratory infection" at bounding box center [625, 247] width 104 height 12
checkbox input "true"
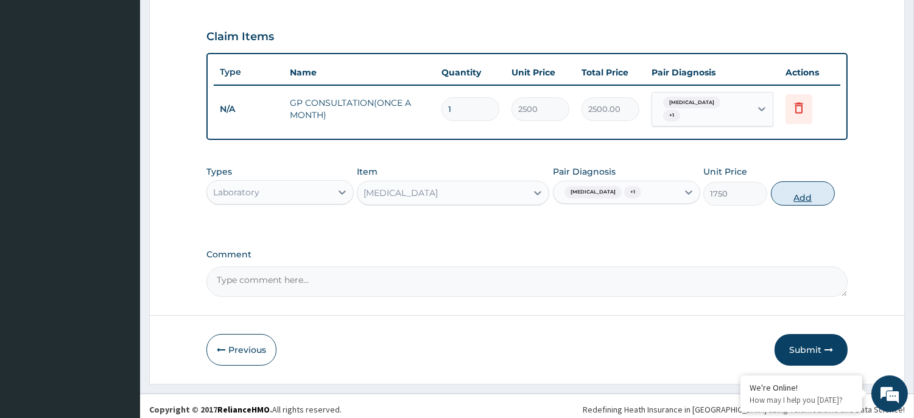
click at [802, 186] on button "Add" at bounding box center [803, 194] width 64 height 24
type input "0"
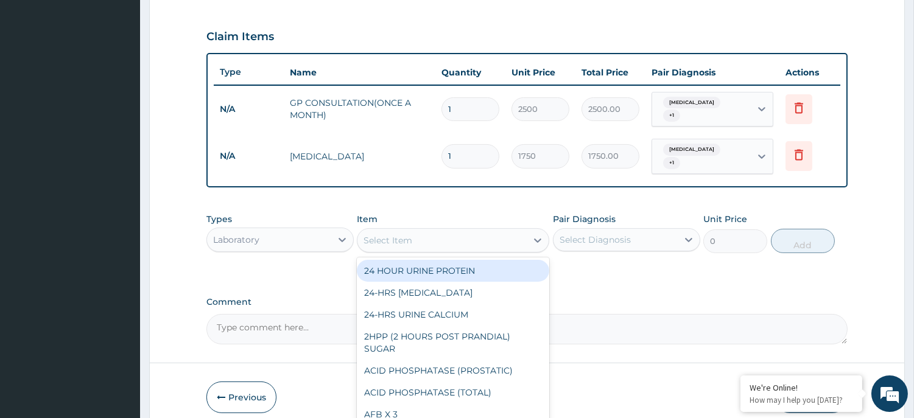
click at [429, 231] on div "Select Item" at bounding box center [442, 240] width 169 height 19
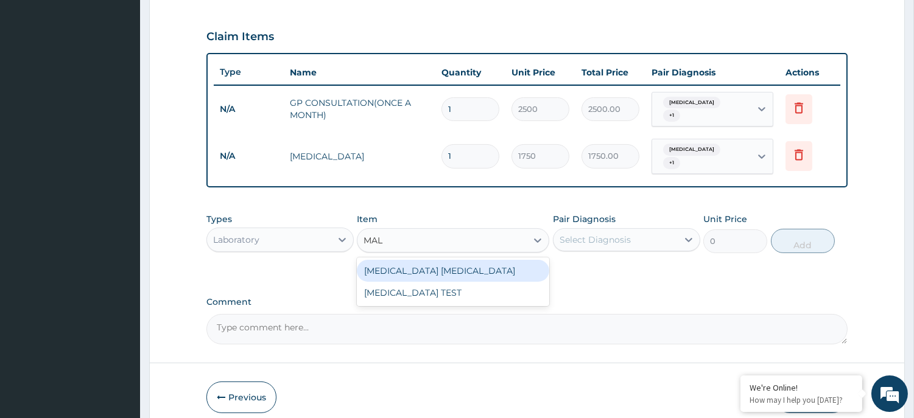
type input "MALA"
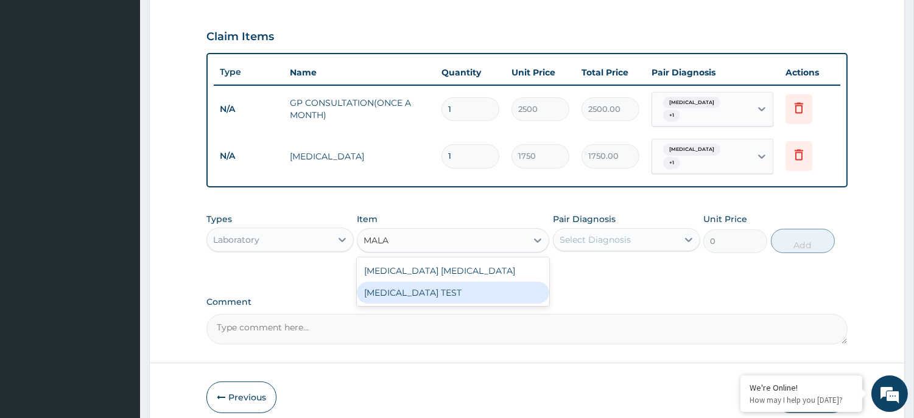
click at [450, 282] on div "MALARIA TEST" at bounding box center [453, 293] width 192 height 22
type input "1500"
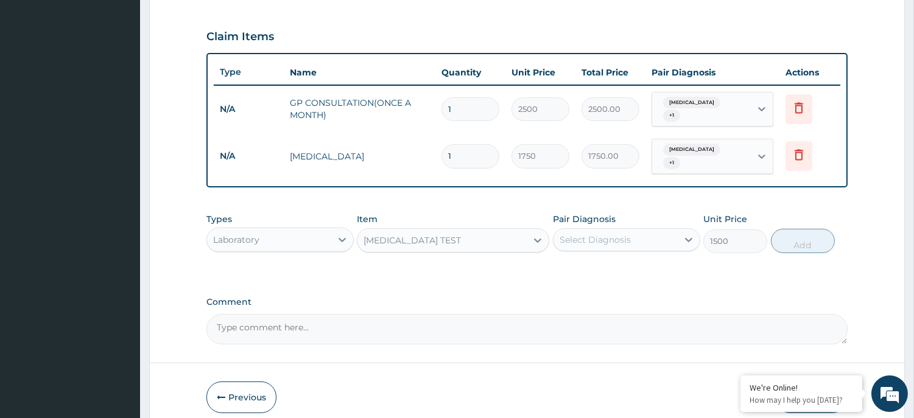
click at [615, 234] on div "Select Diagnosis" at bounding box center [595, 240] width 71 height 12
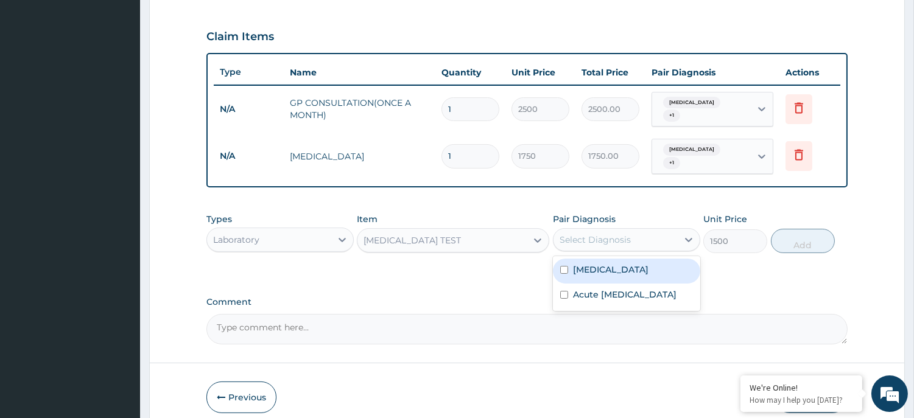
click at [605, 259] on div "Malaria" at bounding box center [626, 271] width 147 height 25
checkbox input "true"
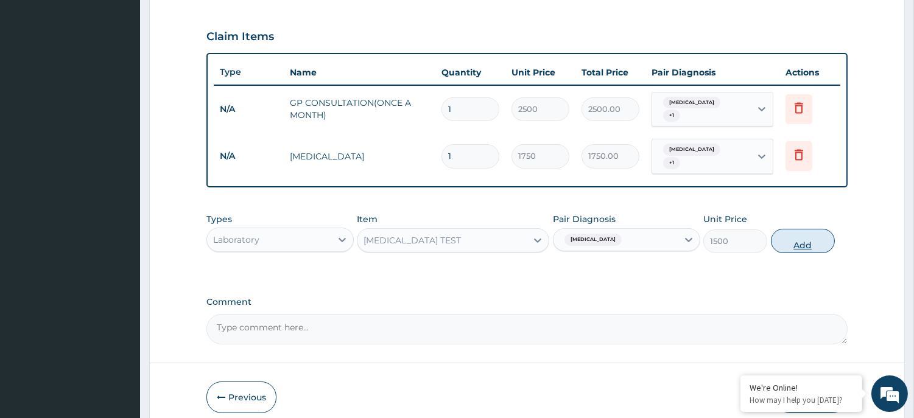
click at [805, 230] on button "Add" at bounding box center [803, 241] width 64 height 24
type input "0"
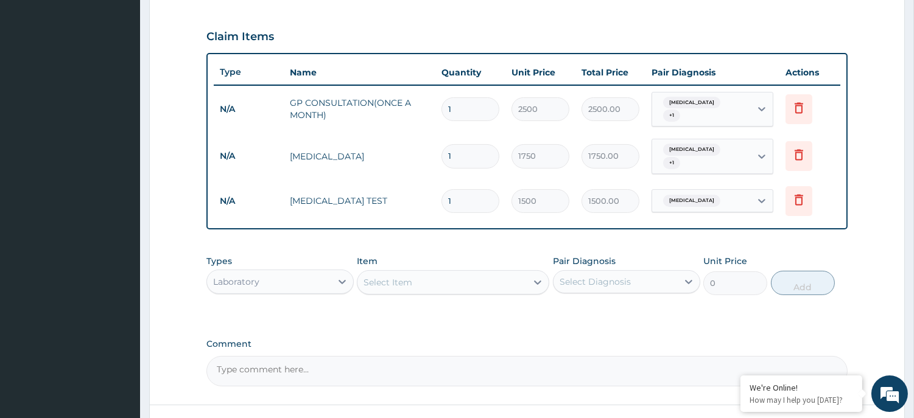
click at [254, 276] on div "Laboratory" at bounding box center [236, 282] width 46 height 12
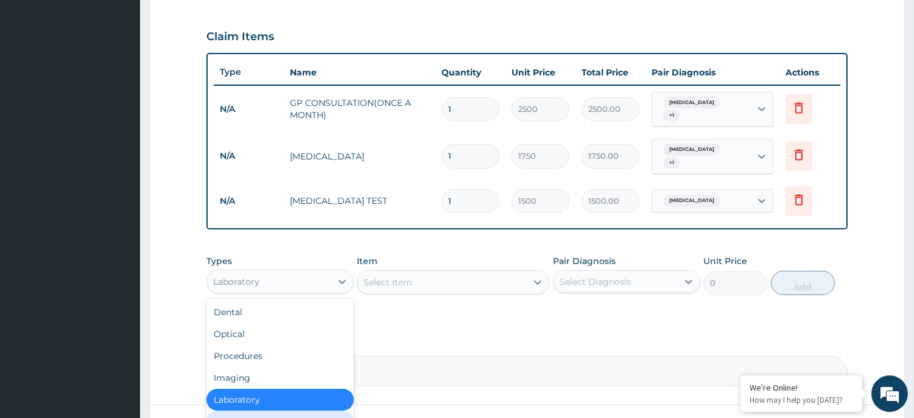
scroll to position [41, 0]
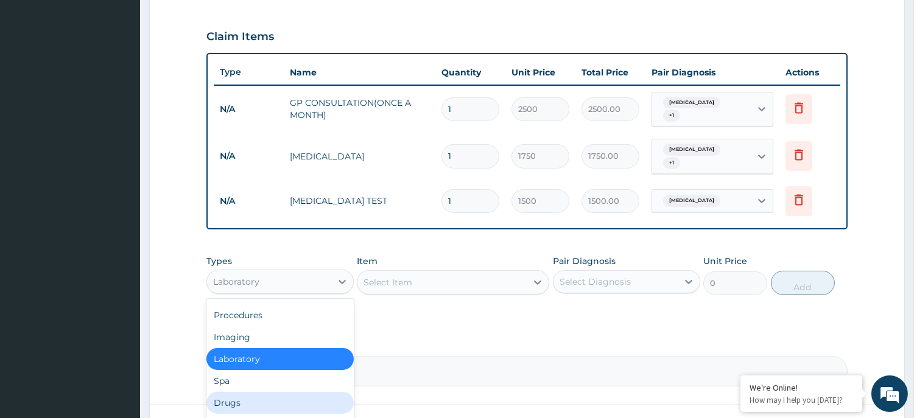
click at [242, 392] on div "Drugs" at bounding box center [279, 403] width 147 height 22
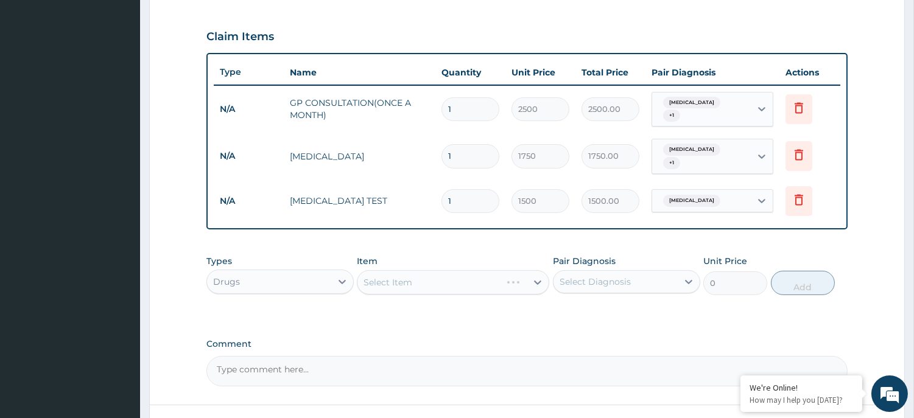
click at [387, 270] on div "Select Item" at bounding box center [453, 282] width 192 height 24
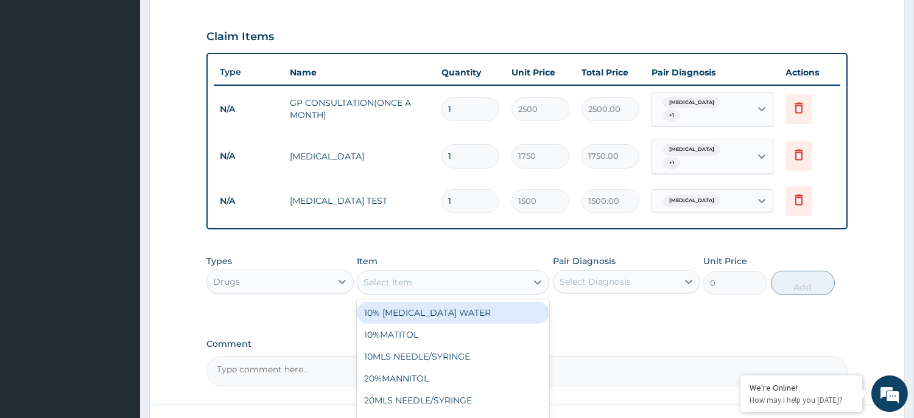
click at [390, 277] on div "Select Item" at bounding box center [388, 283] width 49 height 12
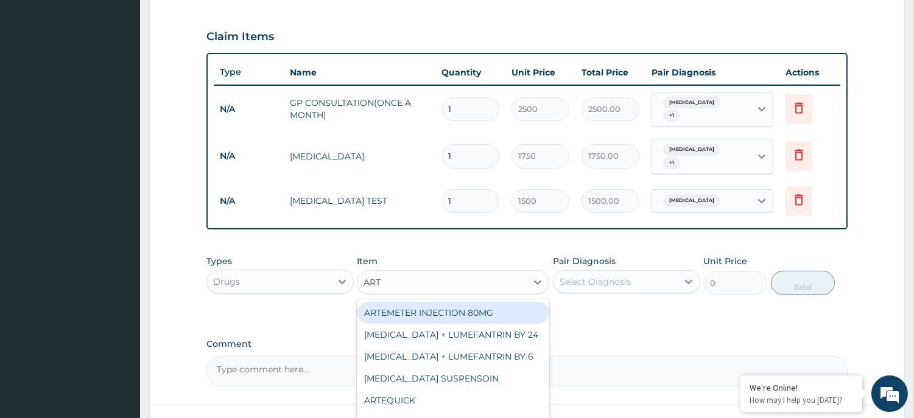
type input "ARTE"
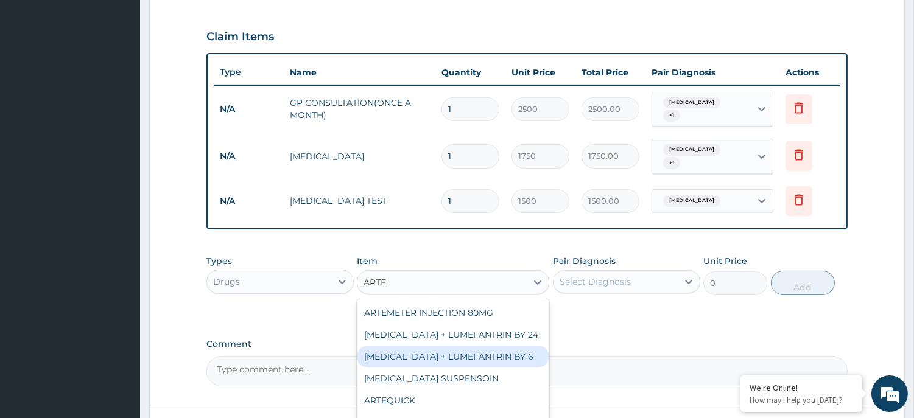
click at [482, 346] on div "ARTEMETHER + LUMEFANTRIN BY 6" at bounding box center [453, 357] width 192 height 22
type input "2100"
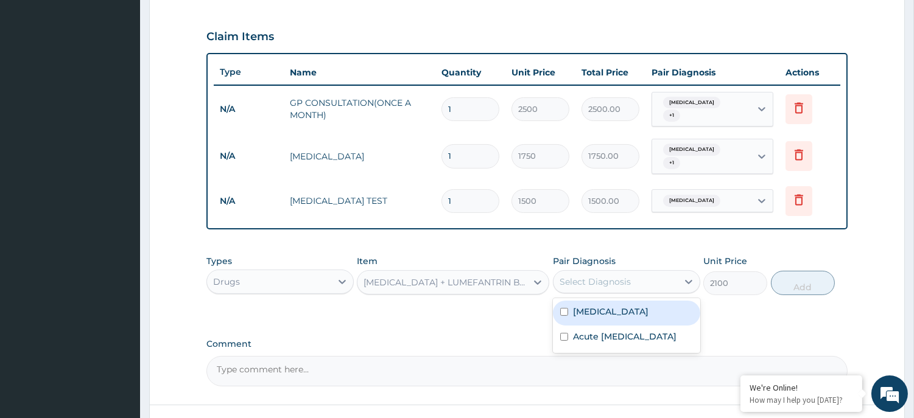
click at [607, 276] on div "Select Diagnosis" at bounding box center [595, 282] width 71 height 12
click at [607, 301] on div "Malaria" at bounding box center [626, 313] width 147 height 25
checkbox input "true"
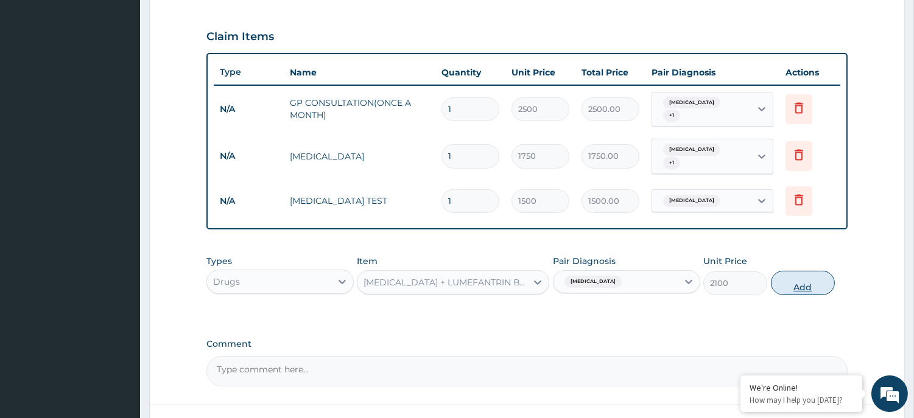
click at [803, 272] on button "Add" at bounding box center [803, 283] width 64 height 24
type input "0"
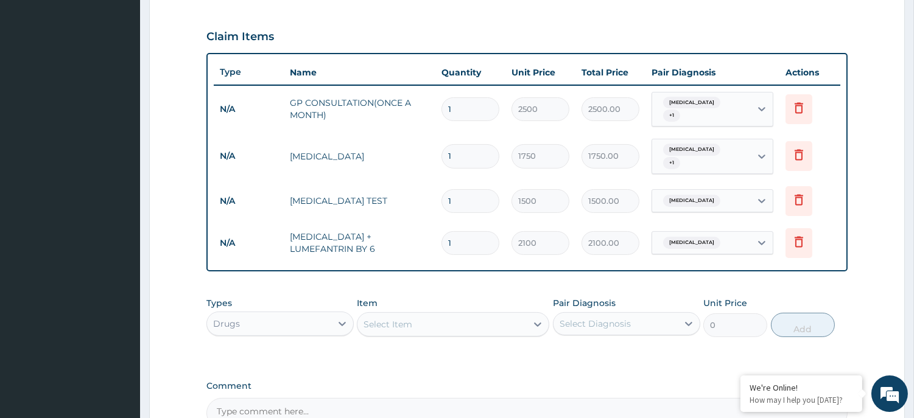
click at [406, 319] on div "Select Item" at bounding box center [388, 325] width 49 height 12
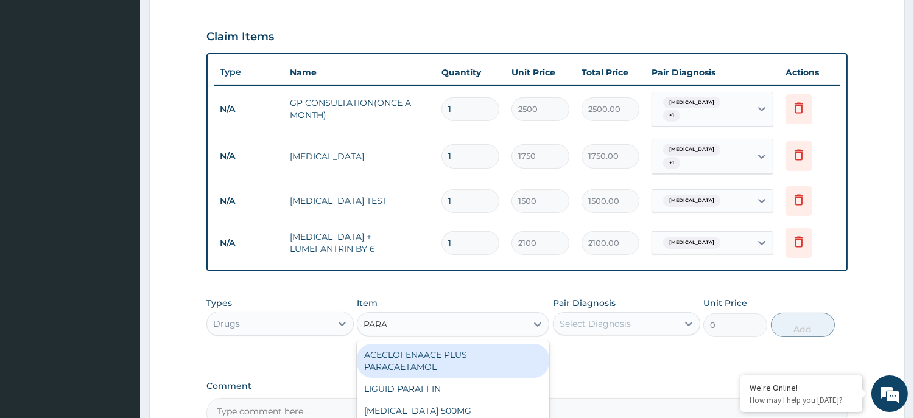
type input "PARAC"
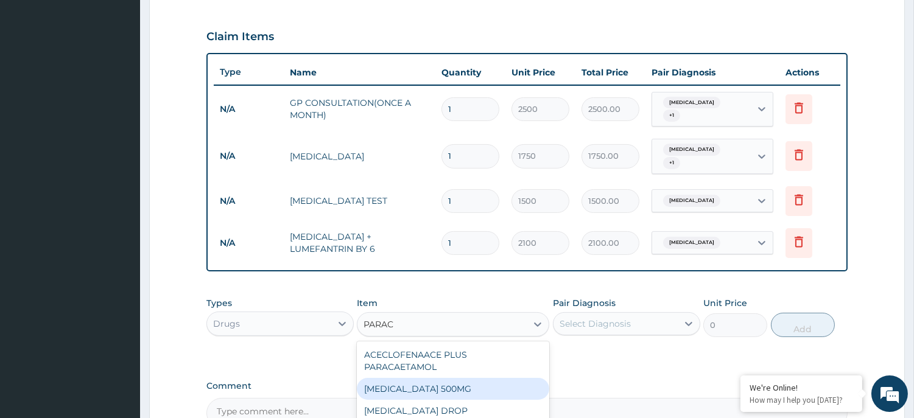
click at [406, 378] on div "PARACETAMOL 500MG" at bounding box center [453, 389] width 192 height 22
type input "30"
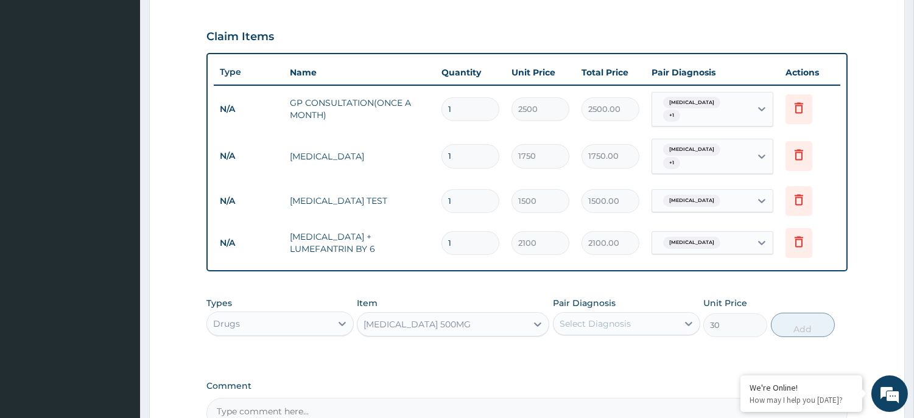
click at [607, 318] on div "Select Diagnosis" at bounding box center [595, 324] width 71 height 12
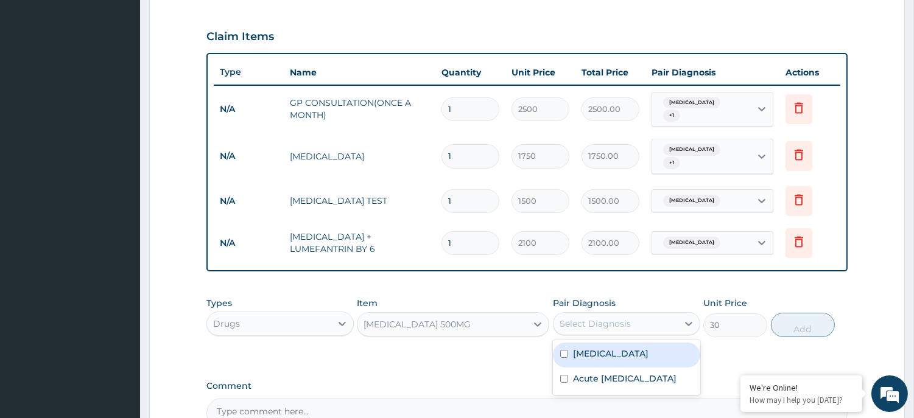
click at [598, 348] on label "Malaria" at bounding box center [611, 354] width 76 height 12
checkbox input "true"
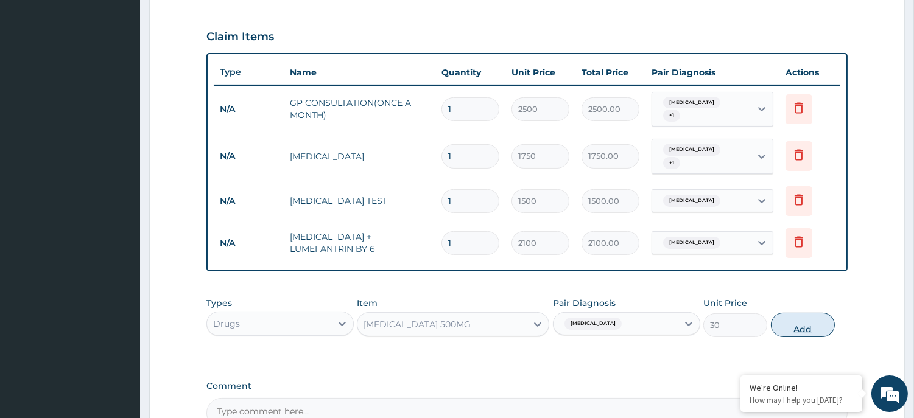
click at [798, 320] on button "Add" at bounding box center [803, 325] width 64 height 24
type input "0"
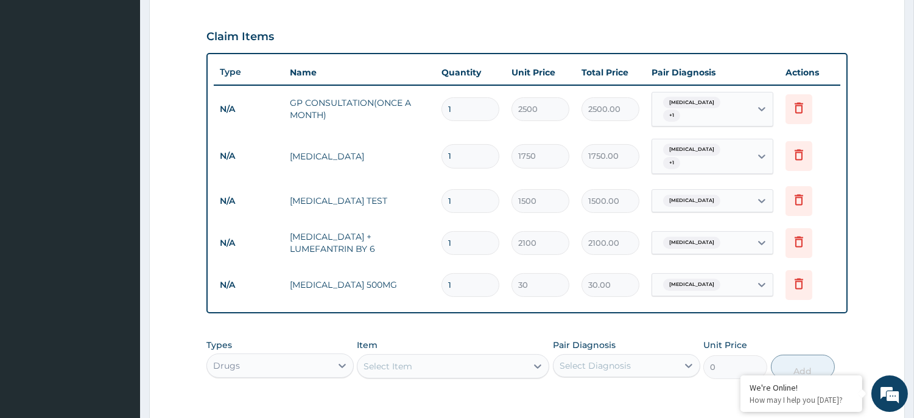
type input "18"
type input "540.00"
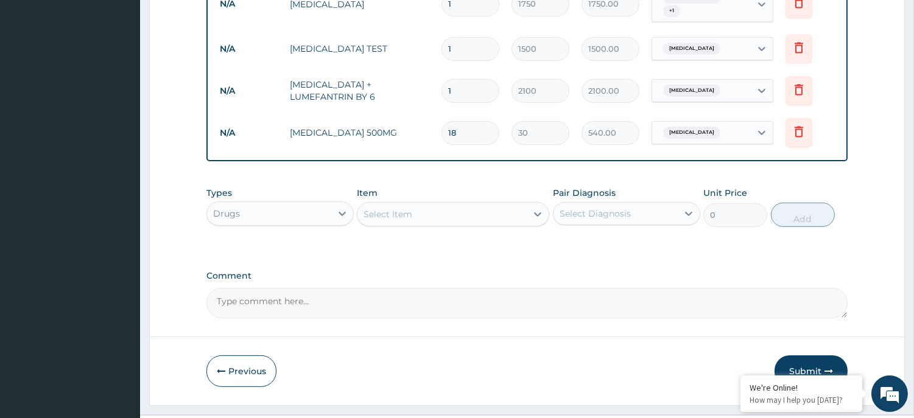
scroll to position [569, 0]
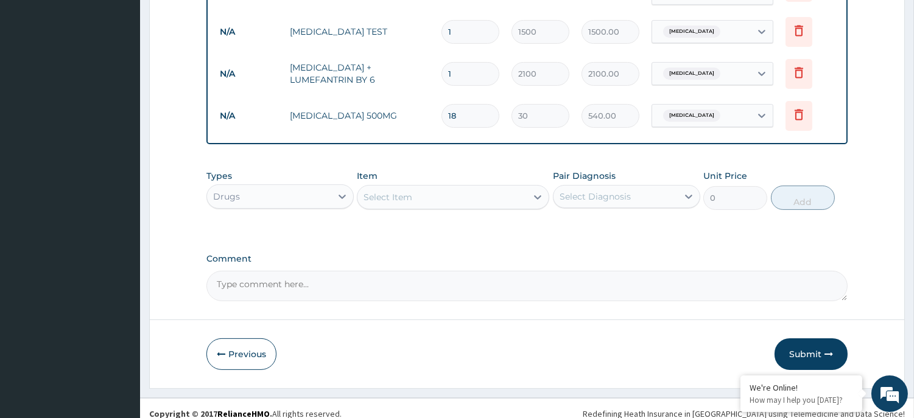
type input "18"
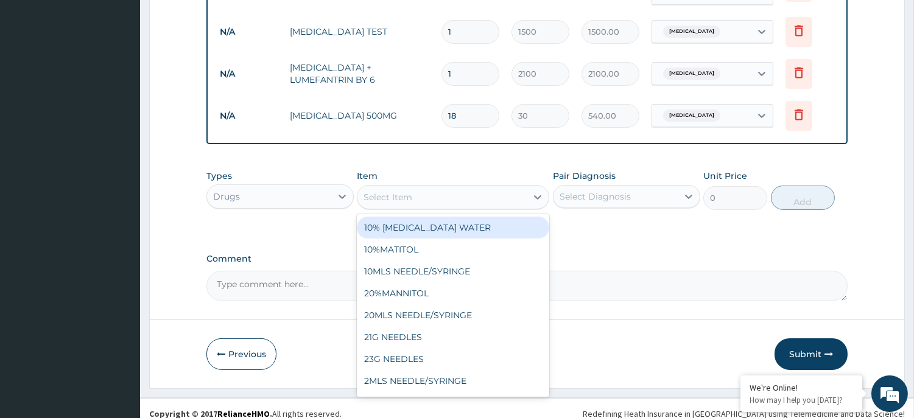
click at [414, 188] on div "Select Item" at bounding box center [442, 197] width 169 height 19
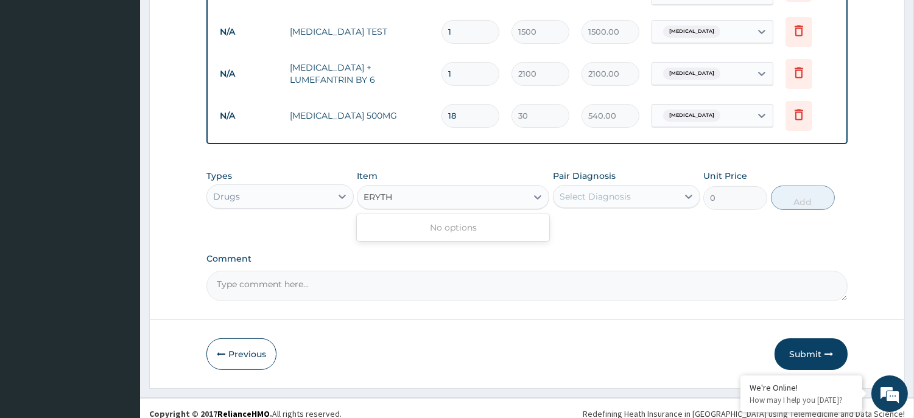
type input "ERYT"
click at [417, 217] on div "ERYTROMYCIN 500MG" at bounding box center [453, 228] width 192 height 22
type input "90"
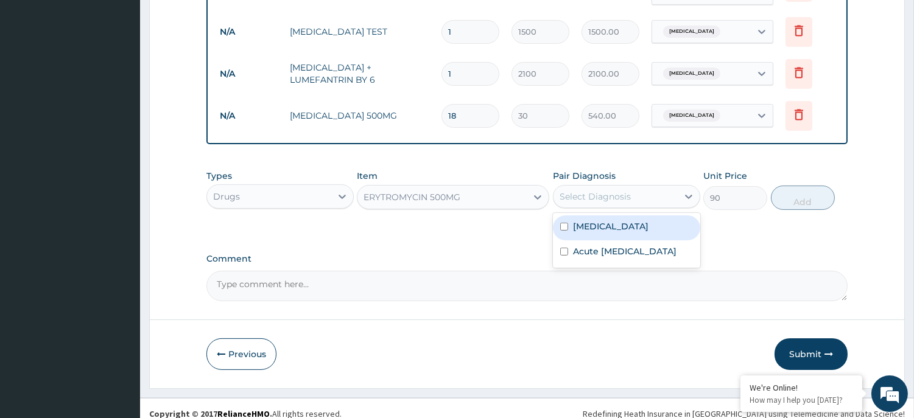
click at [610, 191] on div "Select Diagnosis" at bounding box center [595, 197] width 71 height 12
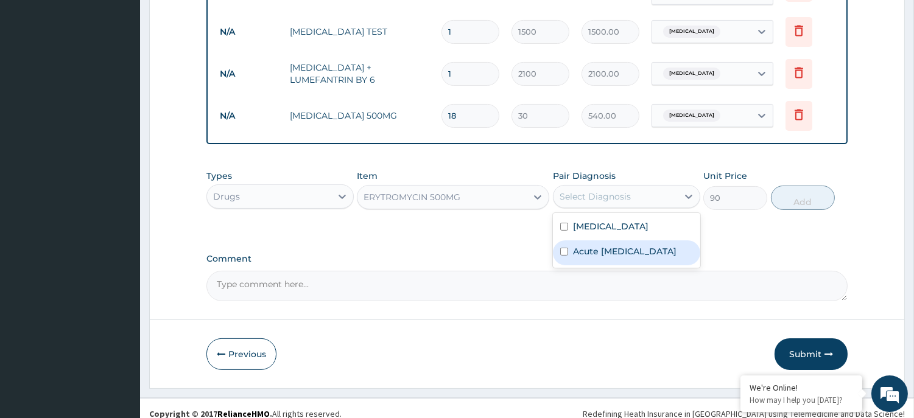
click at [591, 245] on label "Acute upper respiratory infection" at bounding box center [625, 251] width 104 height 12
checkbox input "true"
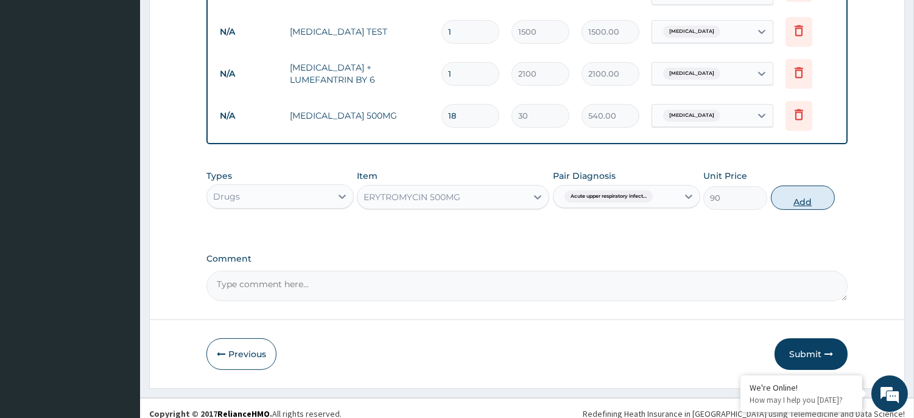
click at [796, 186] on button "Add" at bounding box center [803, 198] width 64 height 24
type input "0"
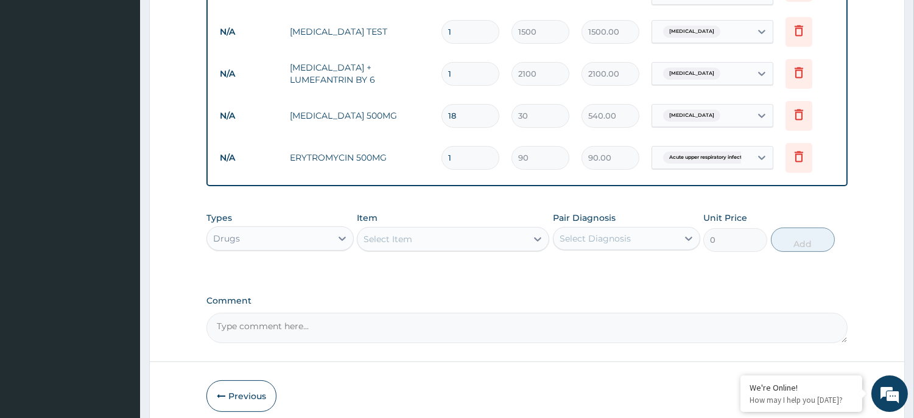
type input "10"
type input "900.00"
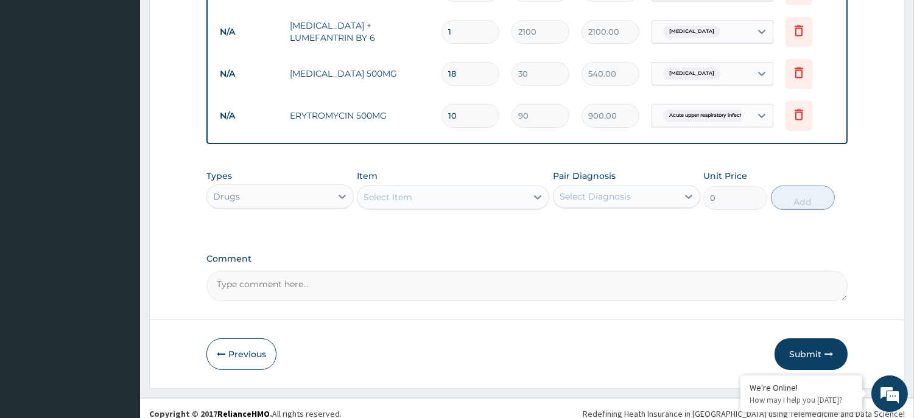
scroll to position [612, 0]
type input "10"
click at [813, 341] on button "Submit" at bounding box center [811, 354] width 73 height 32
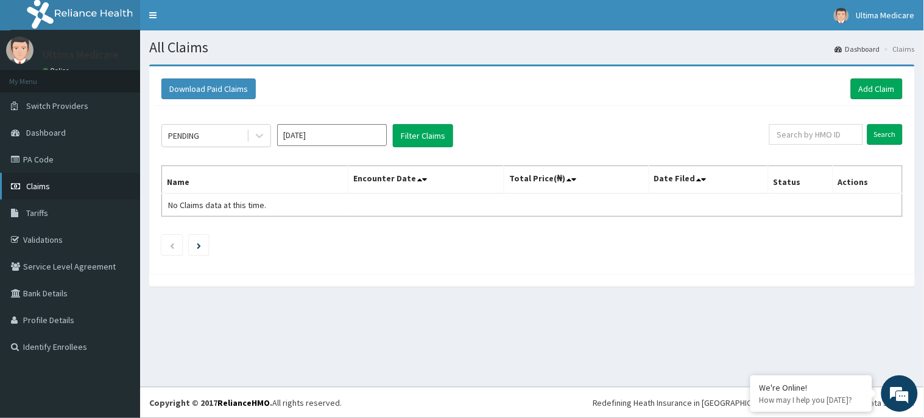
click at [41, 178] on link "Claims" at bounding box center [70, 186] width 140 height 27
click at [856, 336] on div "All Claims Dashboard Claims Download Paid Claims Add Claim × Note you can only …" at bounding box center [532, 208] width 784 height 357
click at [713, 345] on div "All Claims Dashboard Claims Download Paid Claims Add Claim × Note you can only …" at bounding box center [532, 208] width 784 height 357
click at [32, 180] on link "Claims" at bounding box center [70, 186] width 140 height 27
click at [40, 181] on span "Claims" at bounding box center [38, 186] width 24 height 11
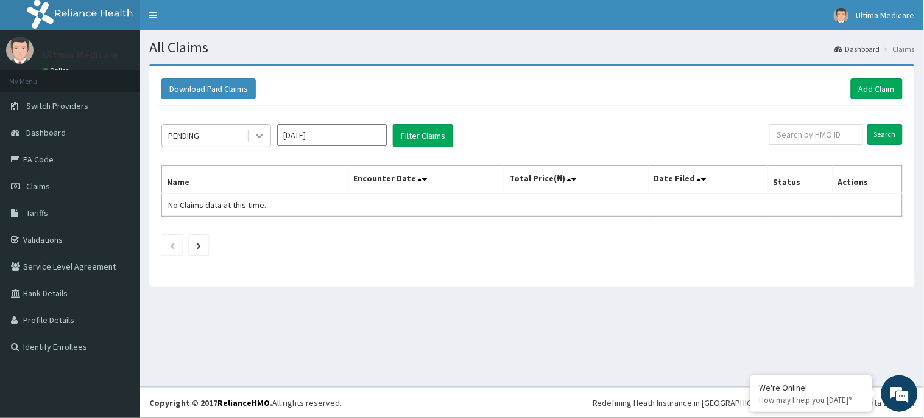
click at [264, 130] on icon at bounding box center [259, 136] width 12 height 12
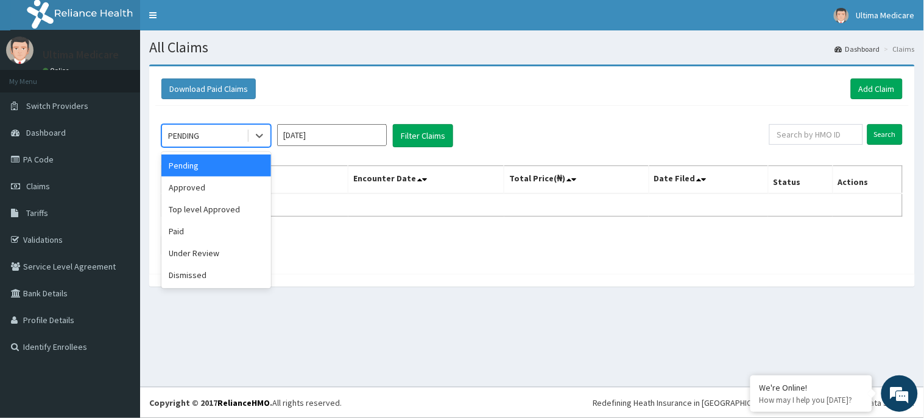
click at [207, 166] on div "Pending" at bounding box center [216, 166] width 110 height 22
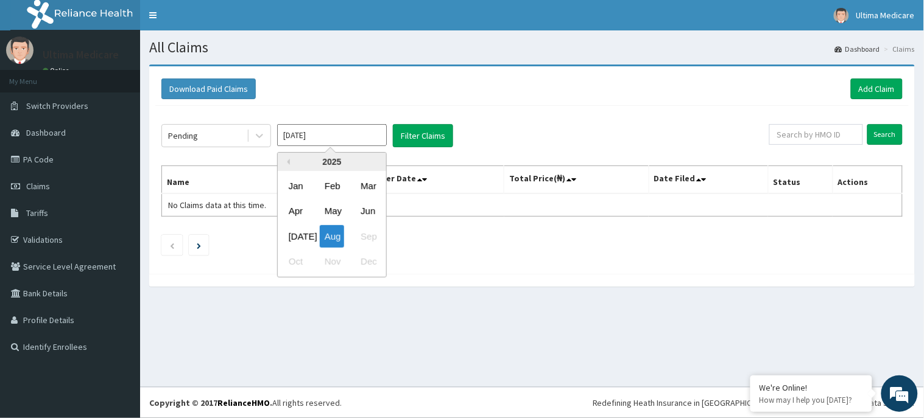
click at [340, 134] on input "[DATE]" at bounding box center [332, 135] width 110 height 22
click at [300, 234] on div "[DATE]" at bounding box center [296, 236] width 24 height 23
type input "[DATE]"
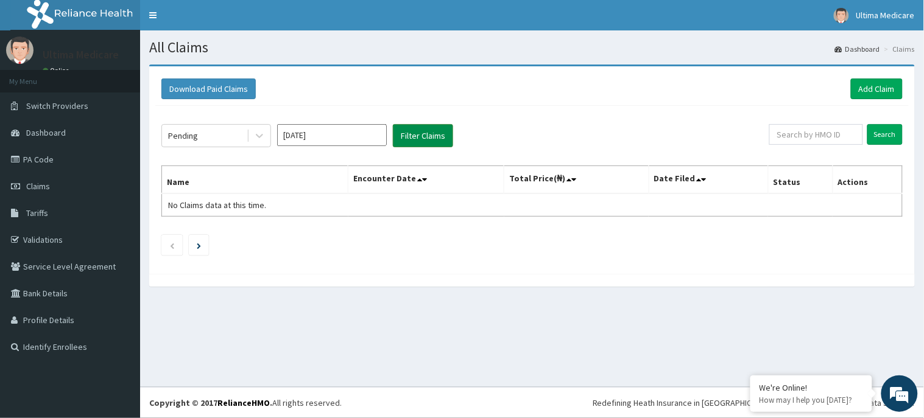
click at [415, 135] on button "Filter Claims" at bounding box center [423, 135] width 60 height 23
